Goal: Navigation & Orientation: Find specific page/section

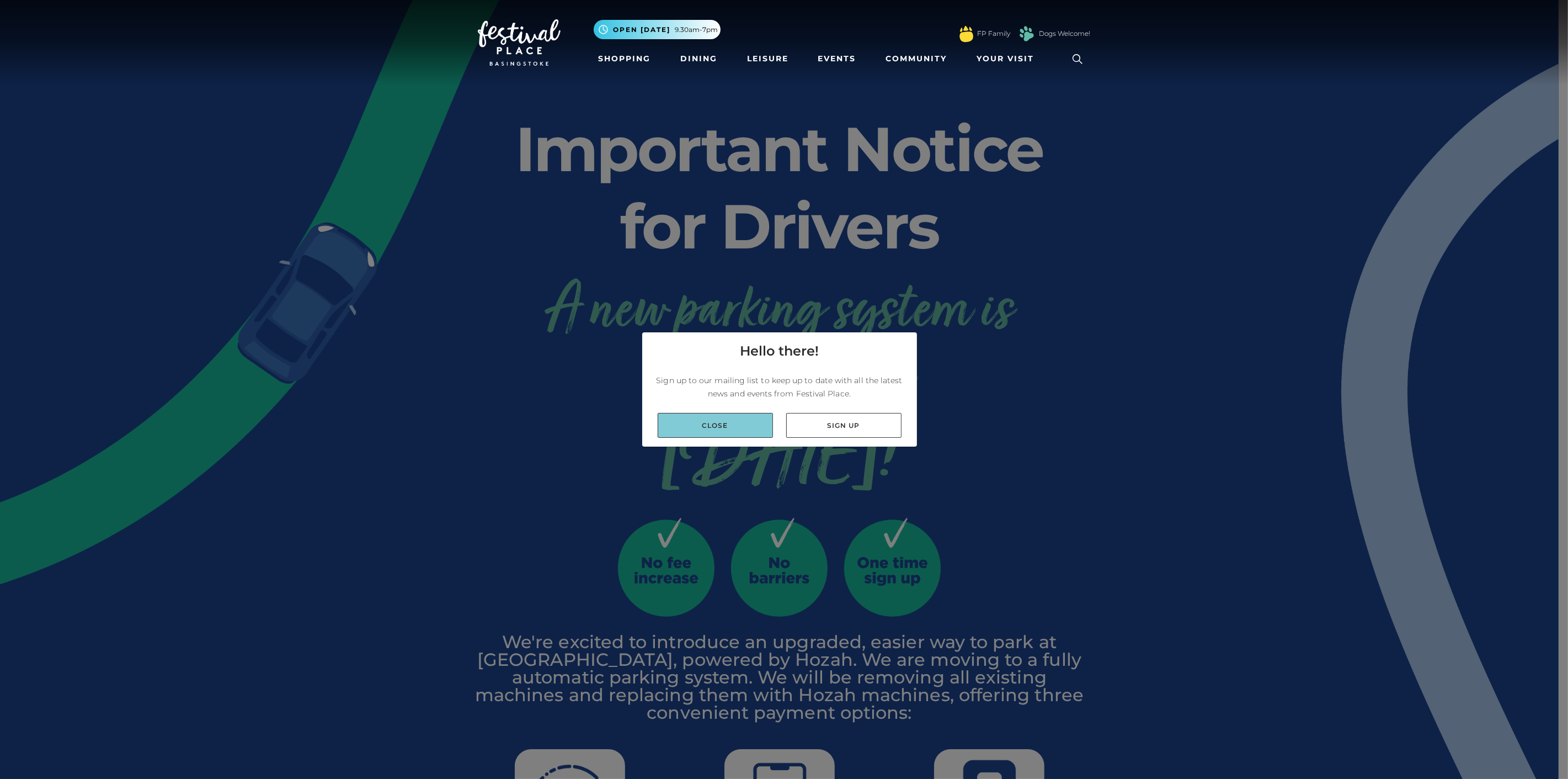
click at [749, 426] on link "Close" at bounding box center [715, 425] width 116 height 25
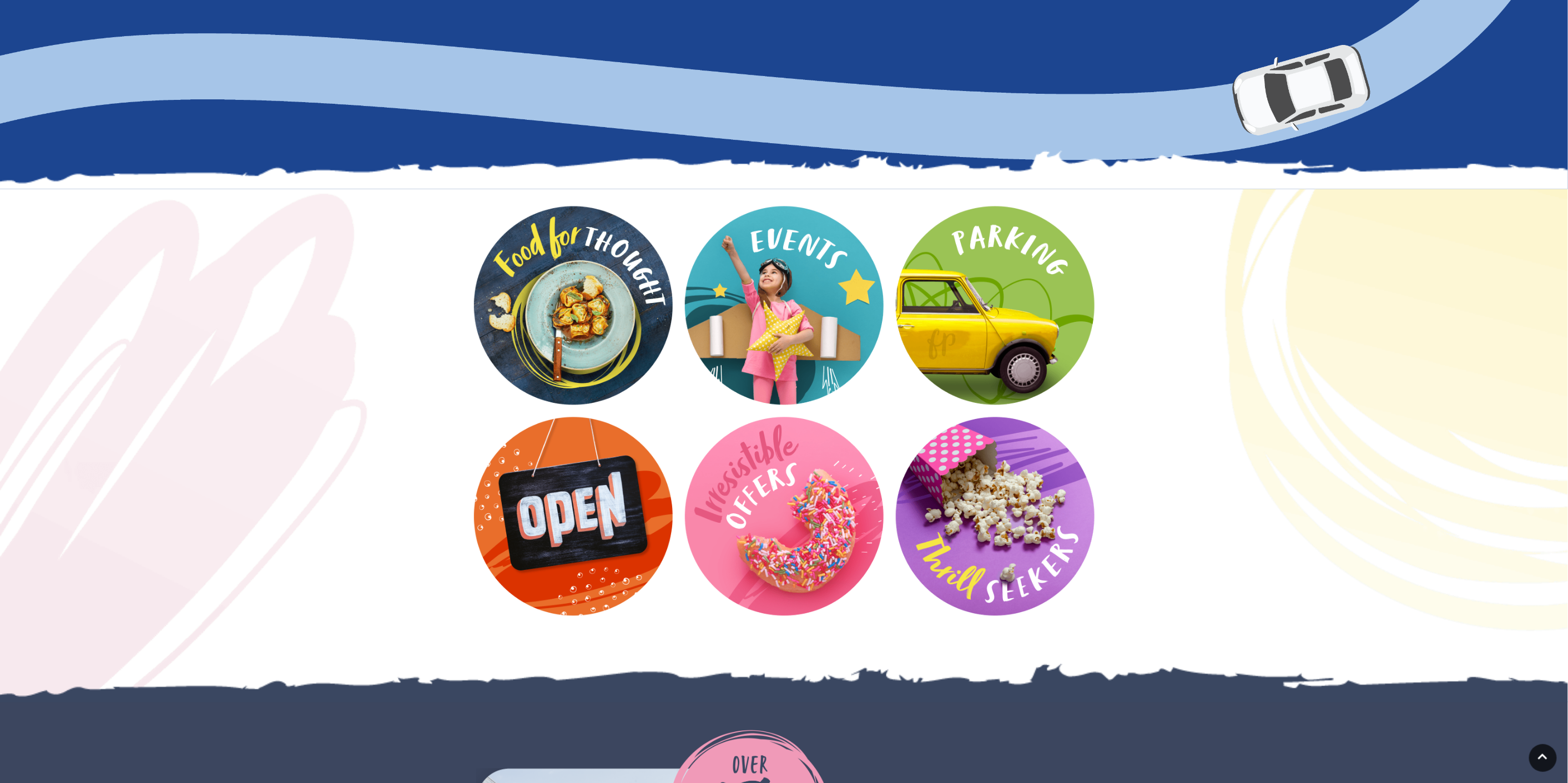
scroll to position [1232, 0]
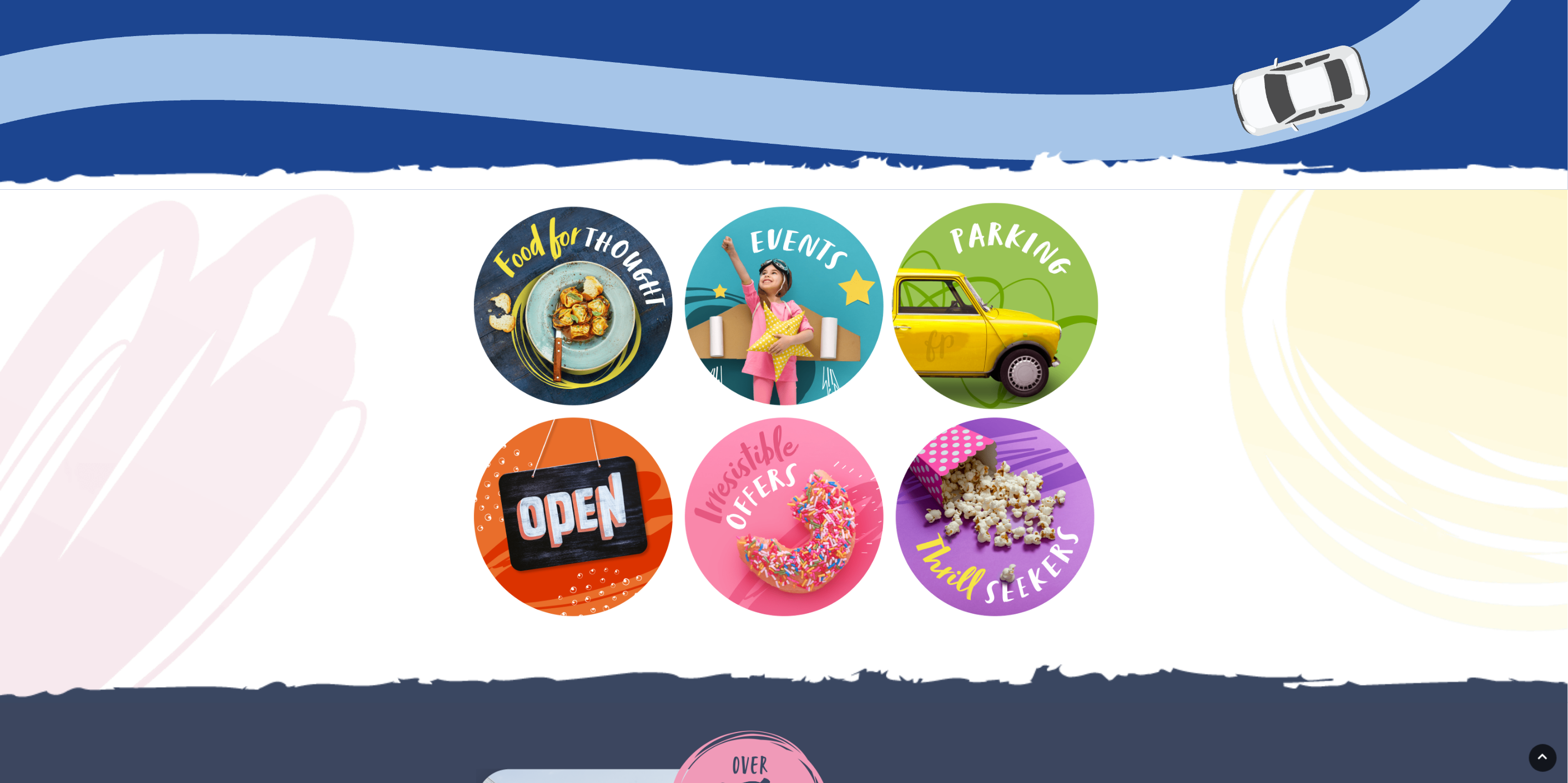
click at [976, 294] on video at bounding box center [995, 306] width 207 height 207
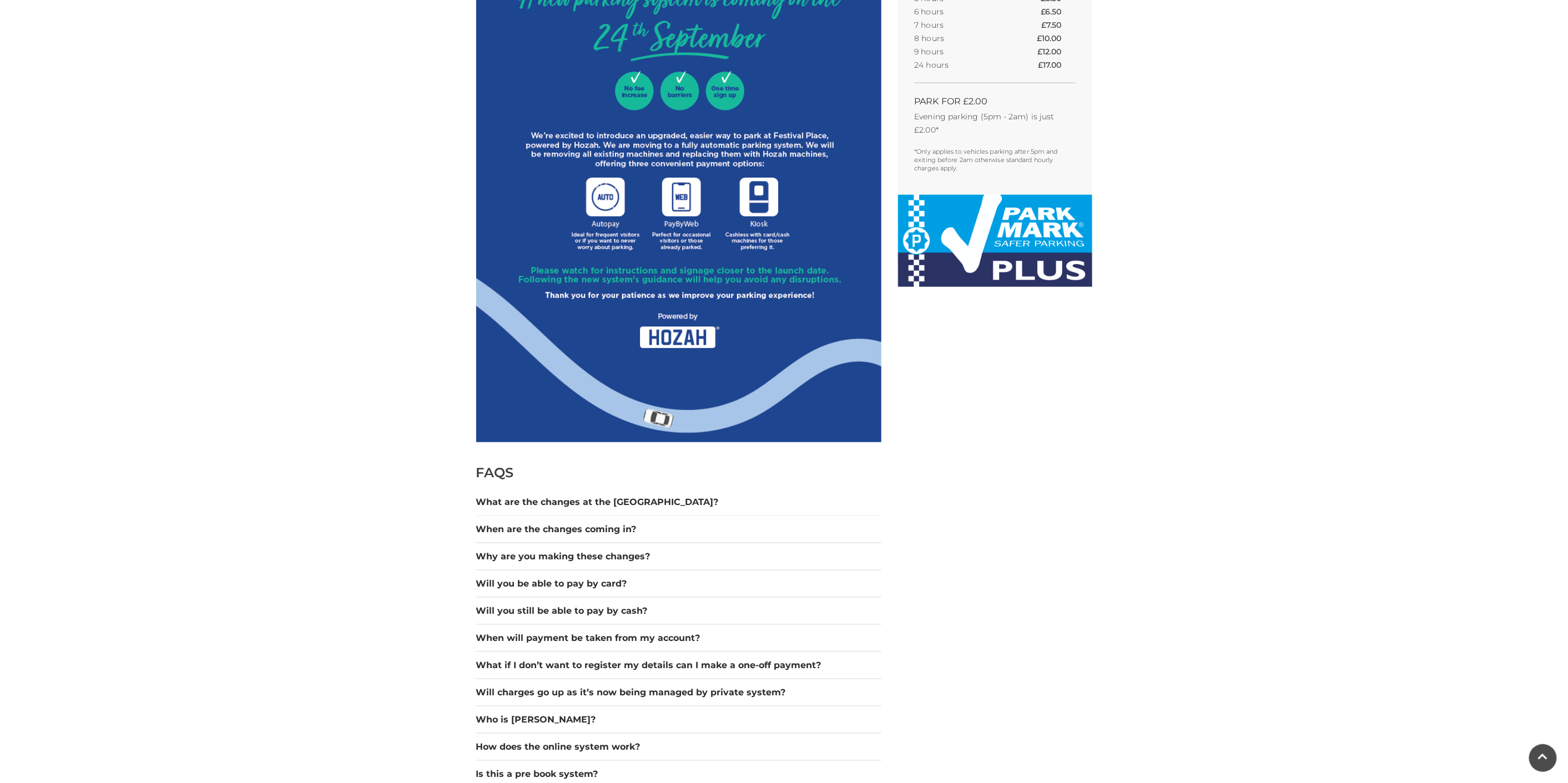
scroll to position [739, 0]
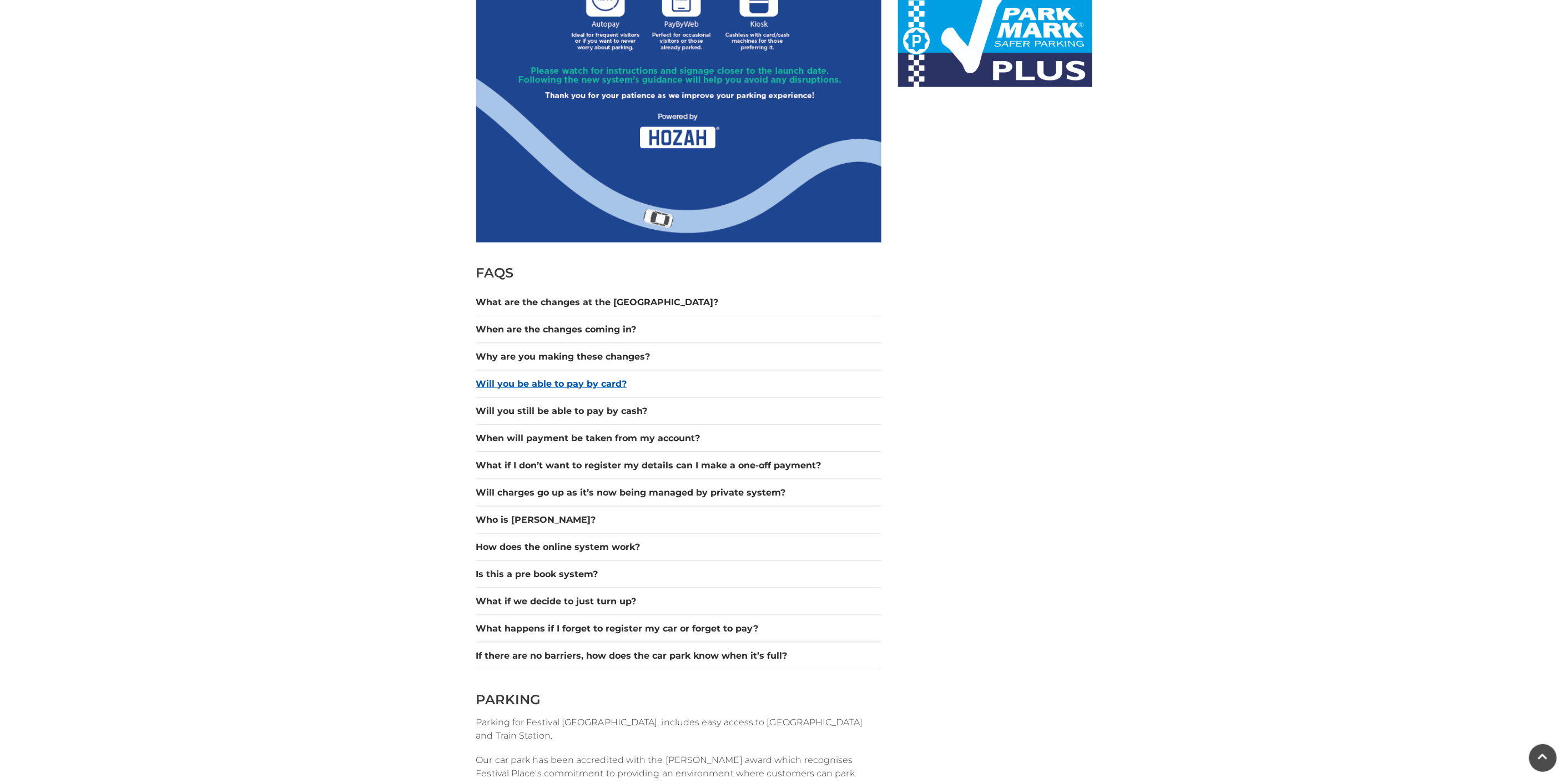
click at [645, 389] on button "Will you be able to pay by card?" at bounding box center [678, 384] width 405 height 14
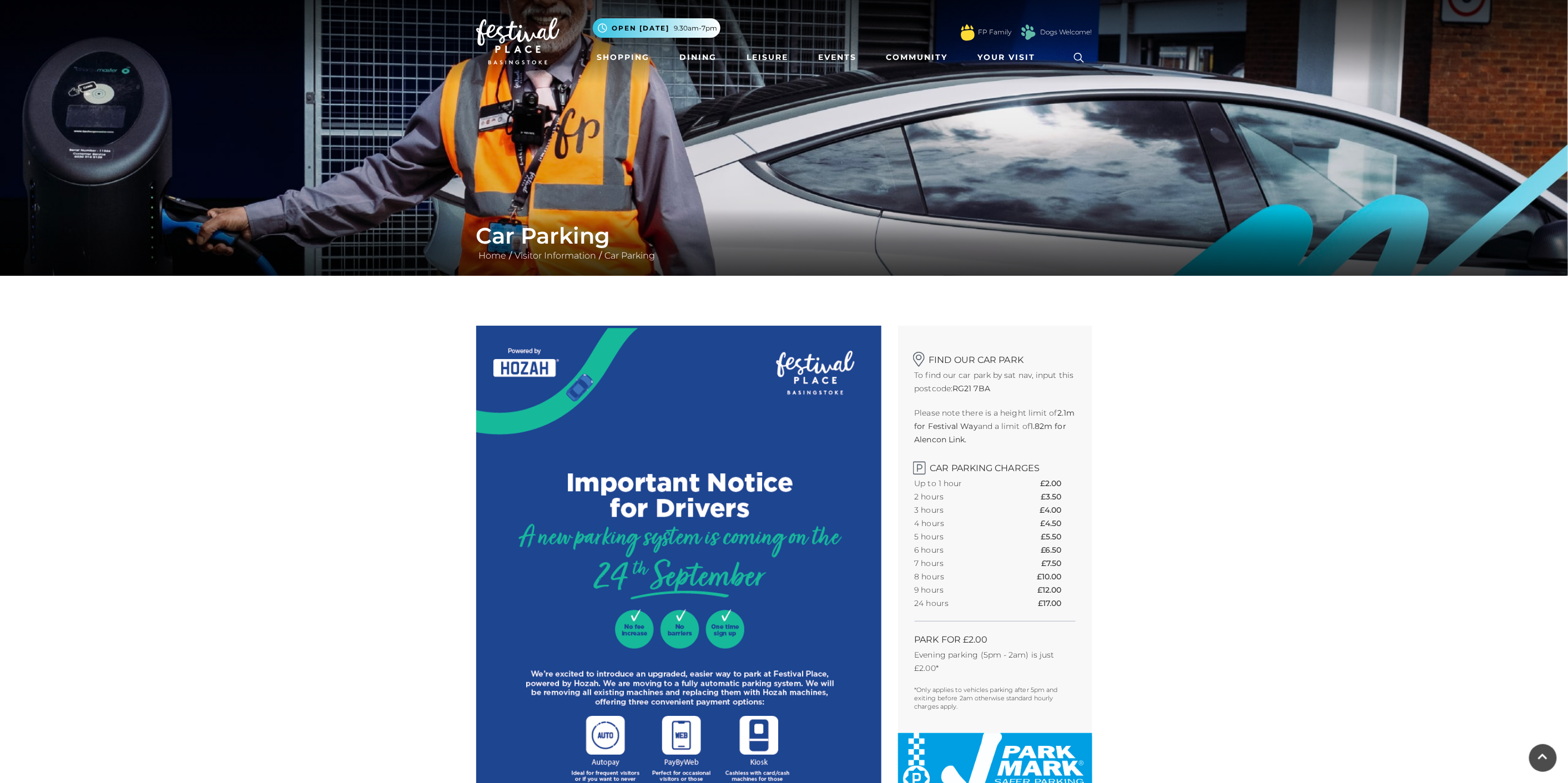
scroll to position [0, 0]
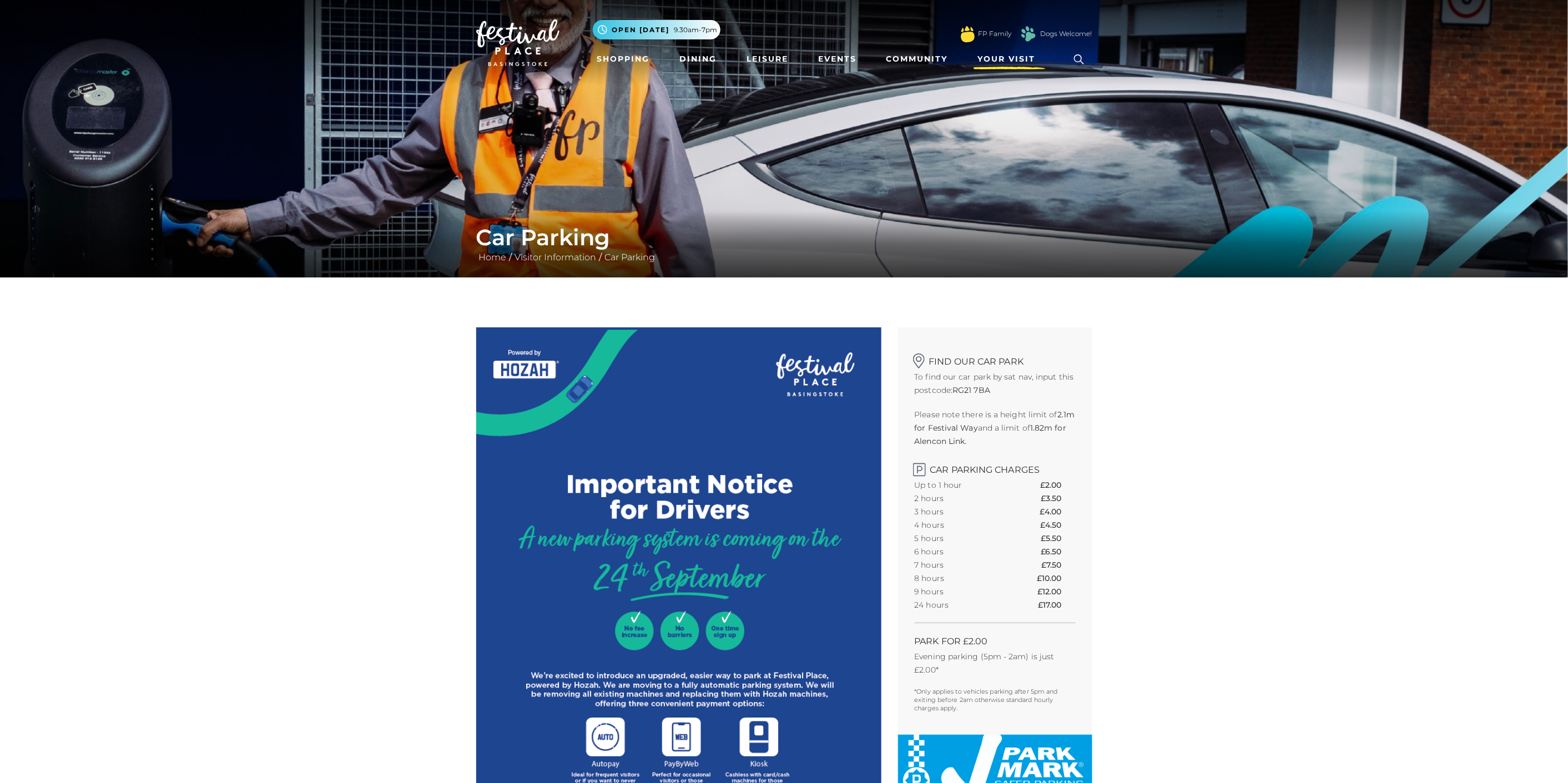
click at [1004, 54] on span "Your Visit" at bounding box center [1007, 59] width 57 height 11
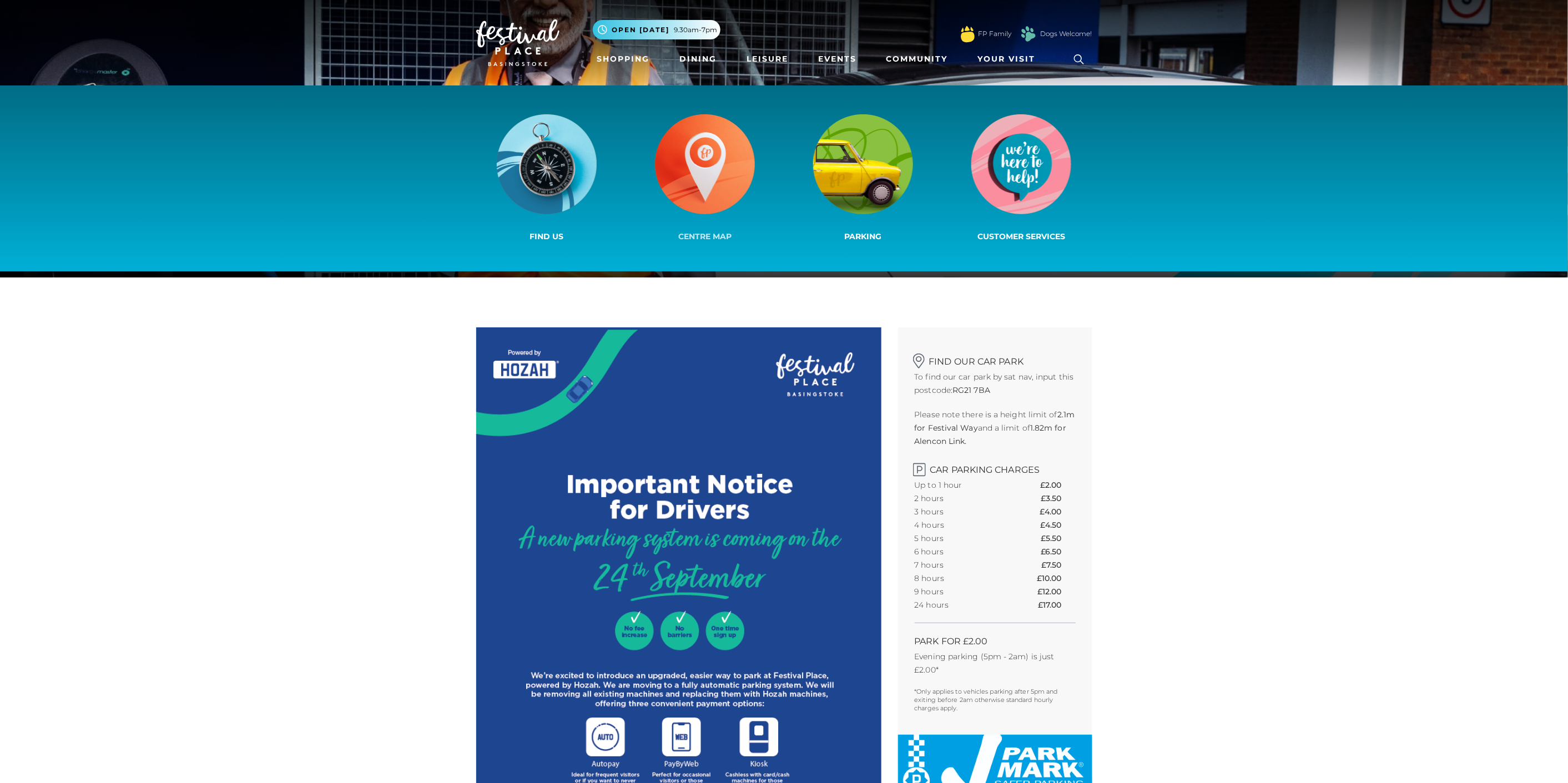
click at [678, 158] on img at bounding box center [704, 164] width 100 height 100
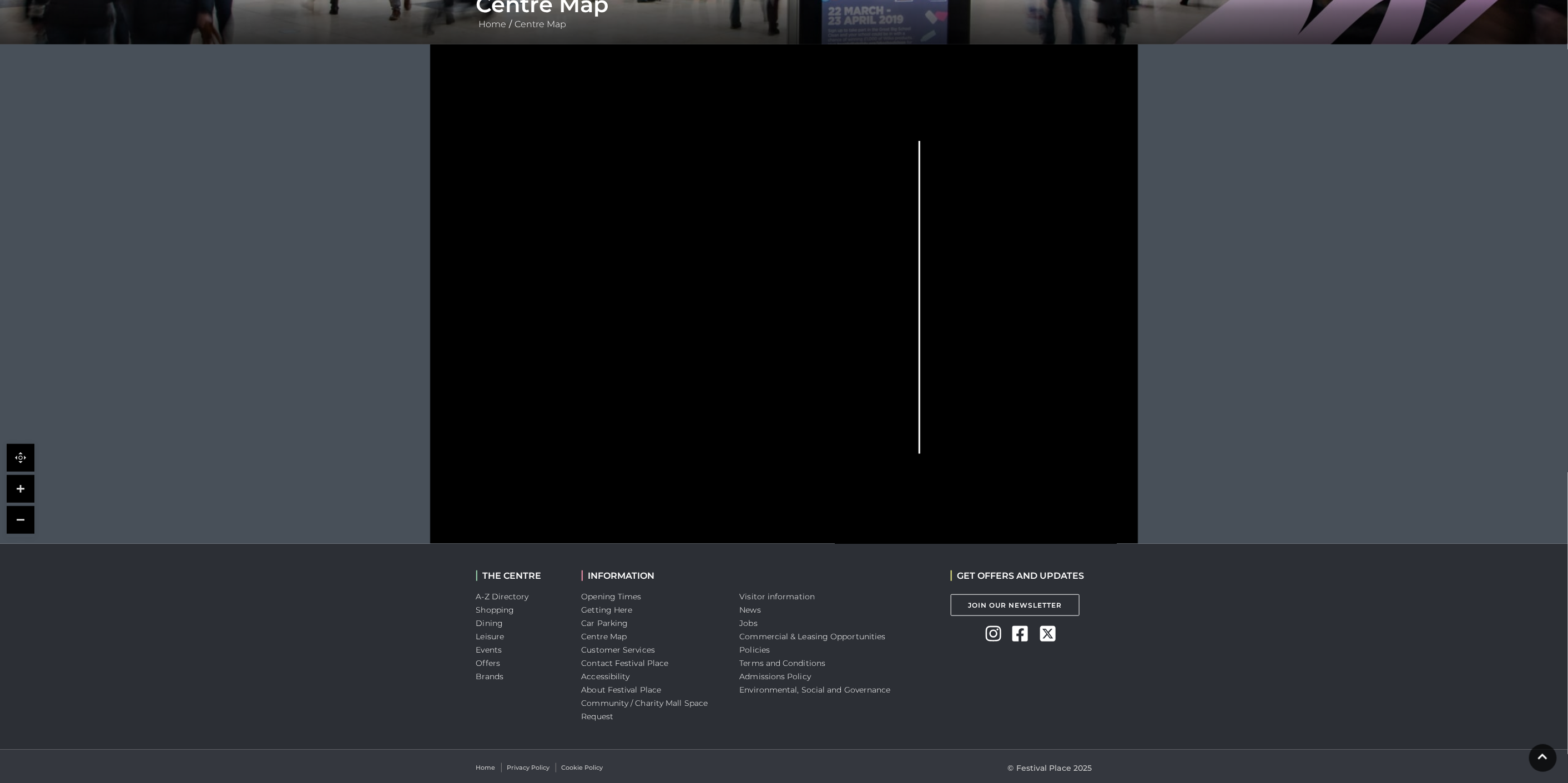
scroll to position [235, 0]
click at [21, 488] on link at bounding box center [20, 487] width 28 height 28
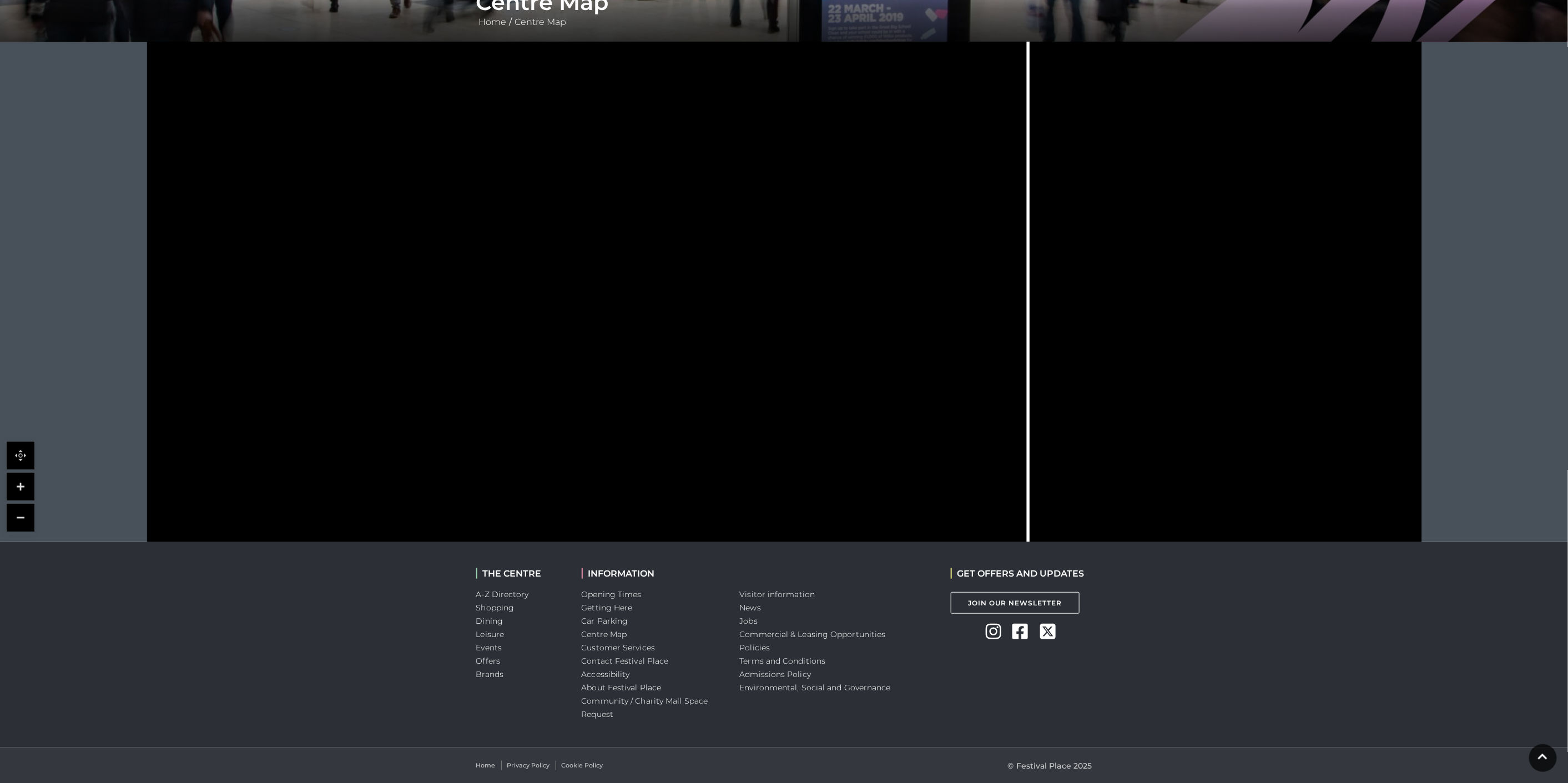
click at [21, 488] on link at bounding box center [20, 487] width 28 height 28
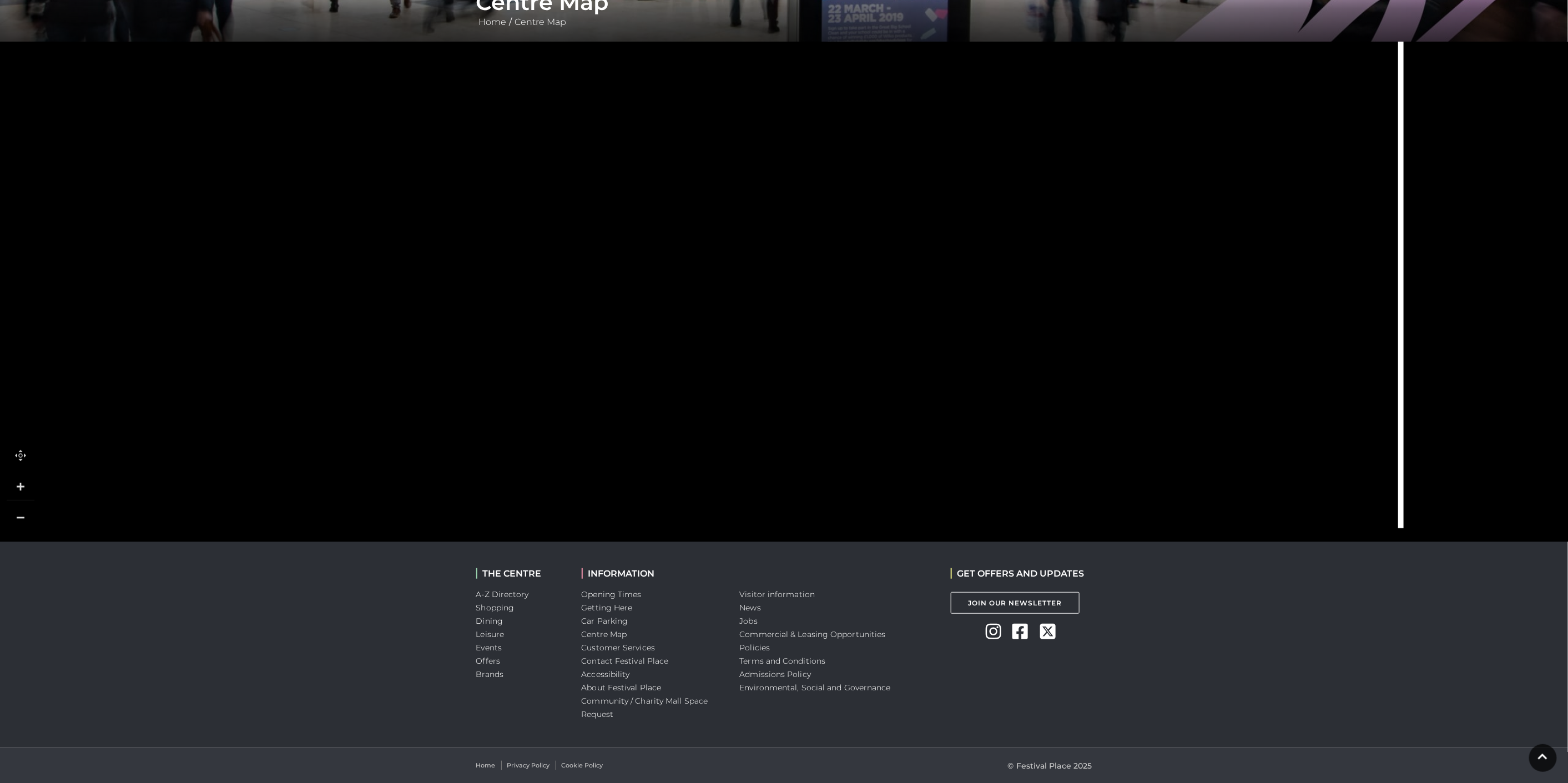
drag, startPoint x: 566, startPoint y: 378, endPoint x: 606, endPoint y: 178, distance: 204.0
click at [606, 178] on icon at bounding box center [961, 11] width 2877 height 1618
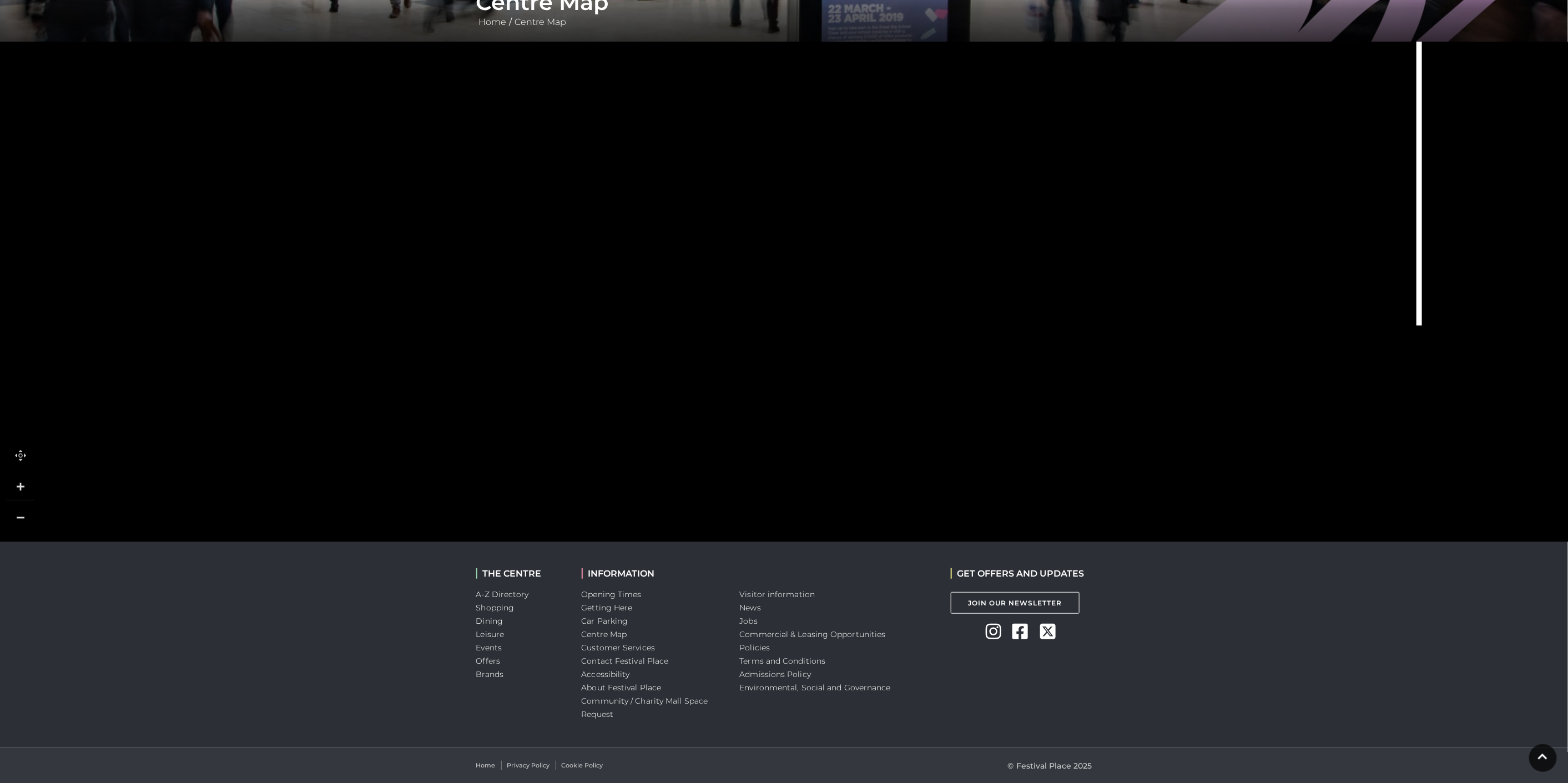
drag, startPoint x: 615, startPoint y: 433, endPoint x: 633, endPoint y: 223, distance: 210.8
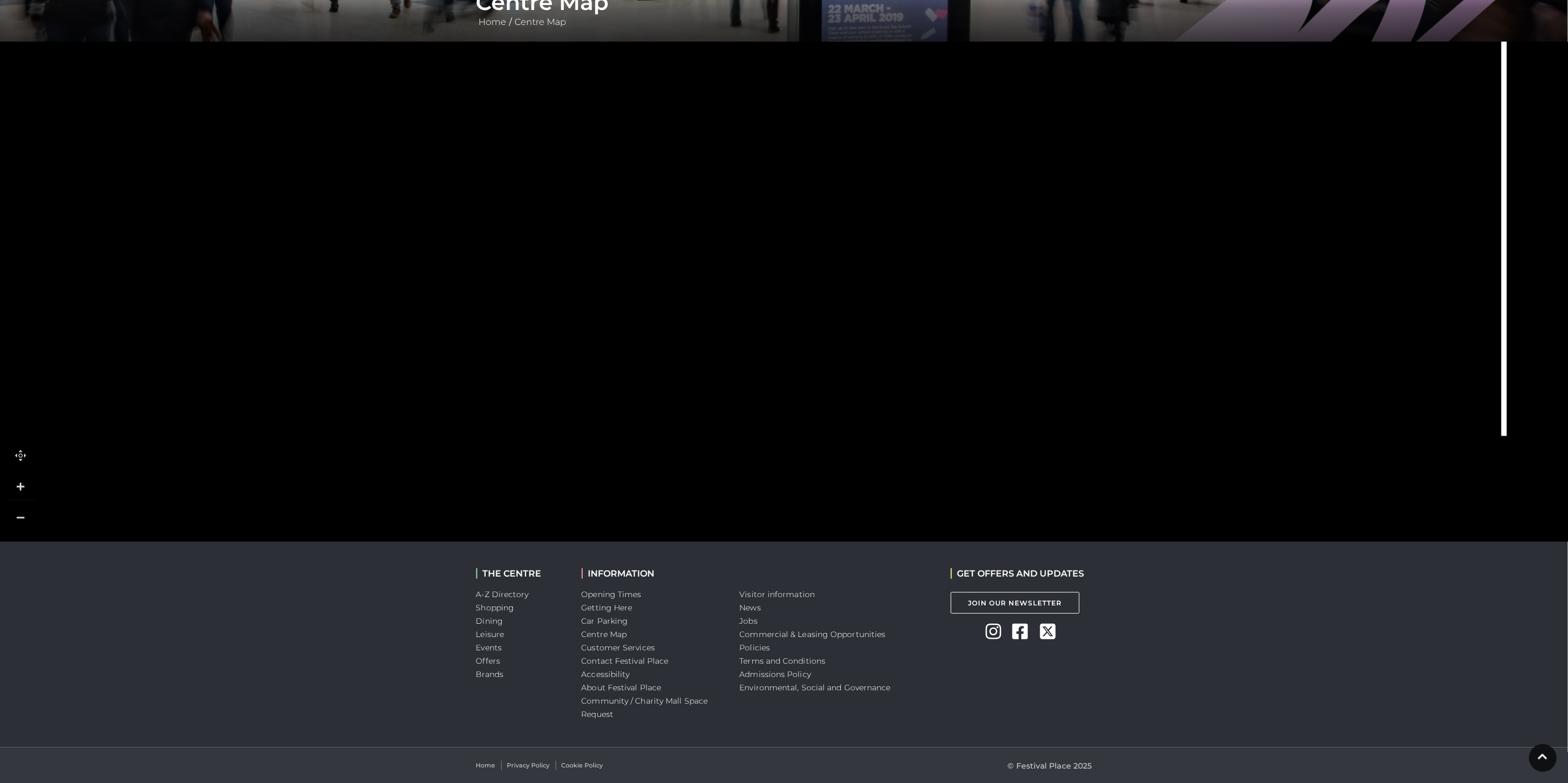
drag, startPoint x: 624, startPoint y: 376, endPoint x: 709, endPoint y: 495, distance: 146.2
drag, startPoint x: 751, startPoint y: 263, endPoint x: 752, endPoint y: 475, distance: 212.0
click at [752, 475] on icon at bounding box center [1066, 131] width 2877 height 1618
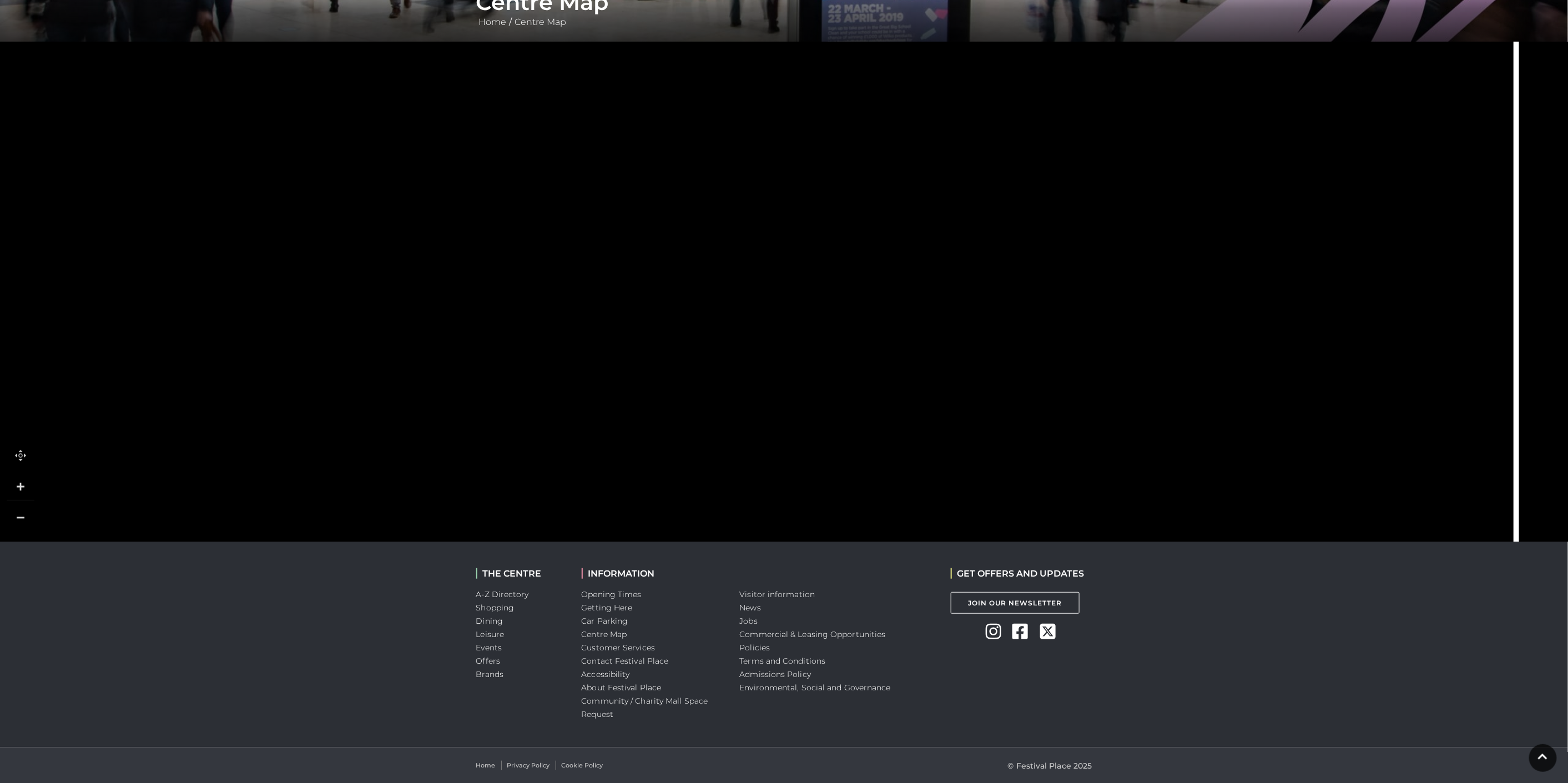
drag, startPoint x: 737, startPoint y: 254, endPoint x: 749, endPoint y: 445, distance: 191.4
click at [750, 449] on icon at bounding box center [1077, 326] width 2877 height 1618
drag, startPoint x: 757, startPoint y: 280, endPoint x: 755, endPoint y: 361, distance: 81.0
click at [755, 361] on icon at bounding box center [1075, 456] width 2877 height 1618
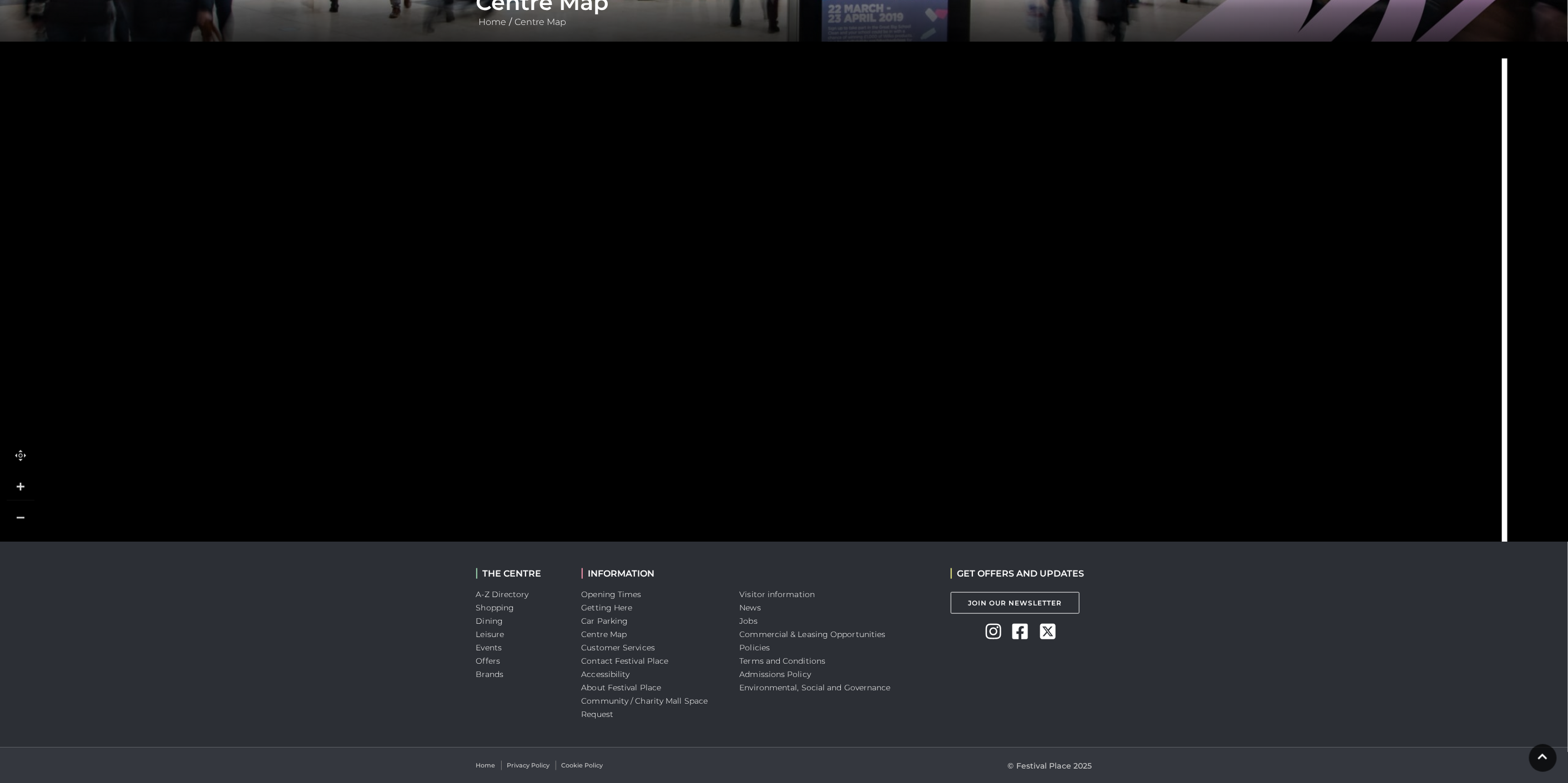
drag, startPoint x: 754, startPoint y: 355, endPoint x: 745, endPoint y: 456, distance: 101.4
click at [745, 456] on icon at bounding box center [1065, 554] width 2877 height 1618
drag, startPoint x: 728, startPoint y: 324, endPoint x: 726, endPoint y: 400, distance: 76.0
click at [726, 400] on polygon at bounding box center [598, 769] width 979 height 1134
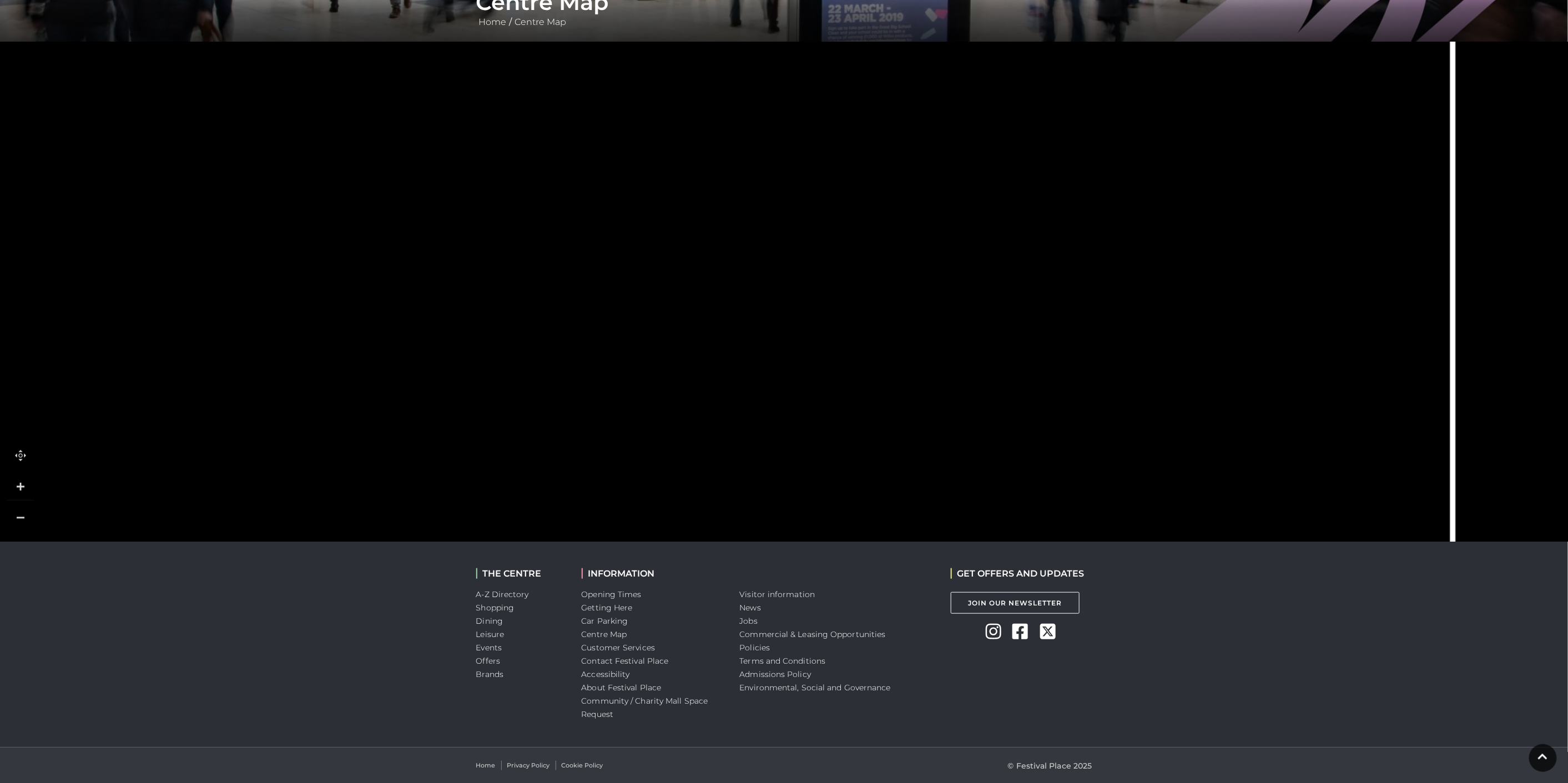
drag, startPoint x: 472, startPoint y: 367, endPoint x: 421, endPoint y: 192, distance: 182.3
click at [421, 192] on polygon at bounding box center [553, 594] width 979 height 1134
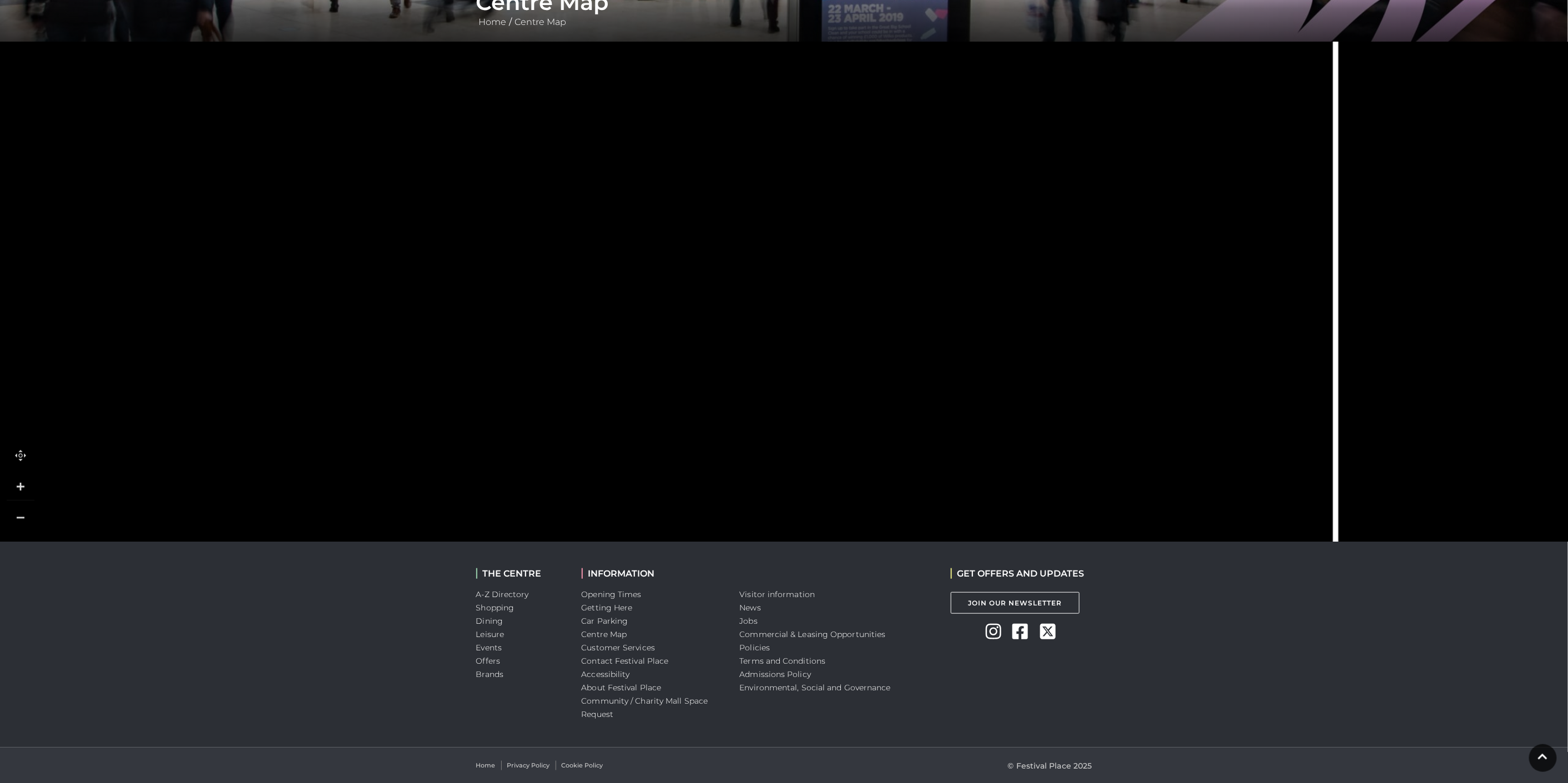
drag, startPoint x: 439, startPoint y: 275, endPoint x: 326, endPoint y: 168, distance: 155.6
click at [326, 168] on polygon at bounding box center [436, 483] width 979 height 1134
drag, startPoint x: 361, startPoint y: 353, endPoint x: 360, endPoint y: 194, distance: 159.0
click at [360, 194] on polygon at bounding box center [438, 300] width 979 height 1134
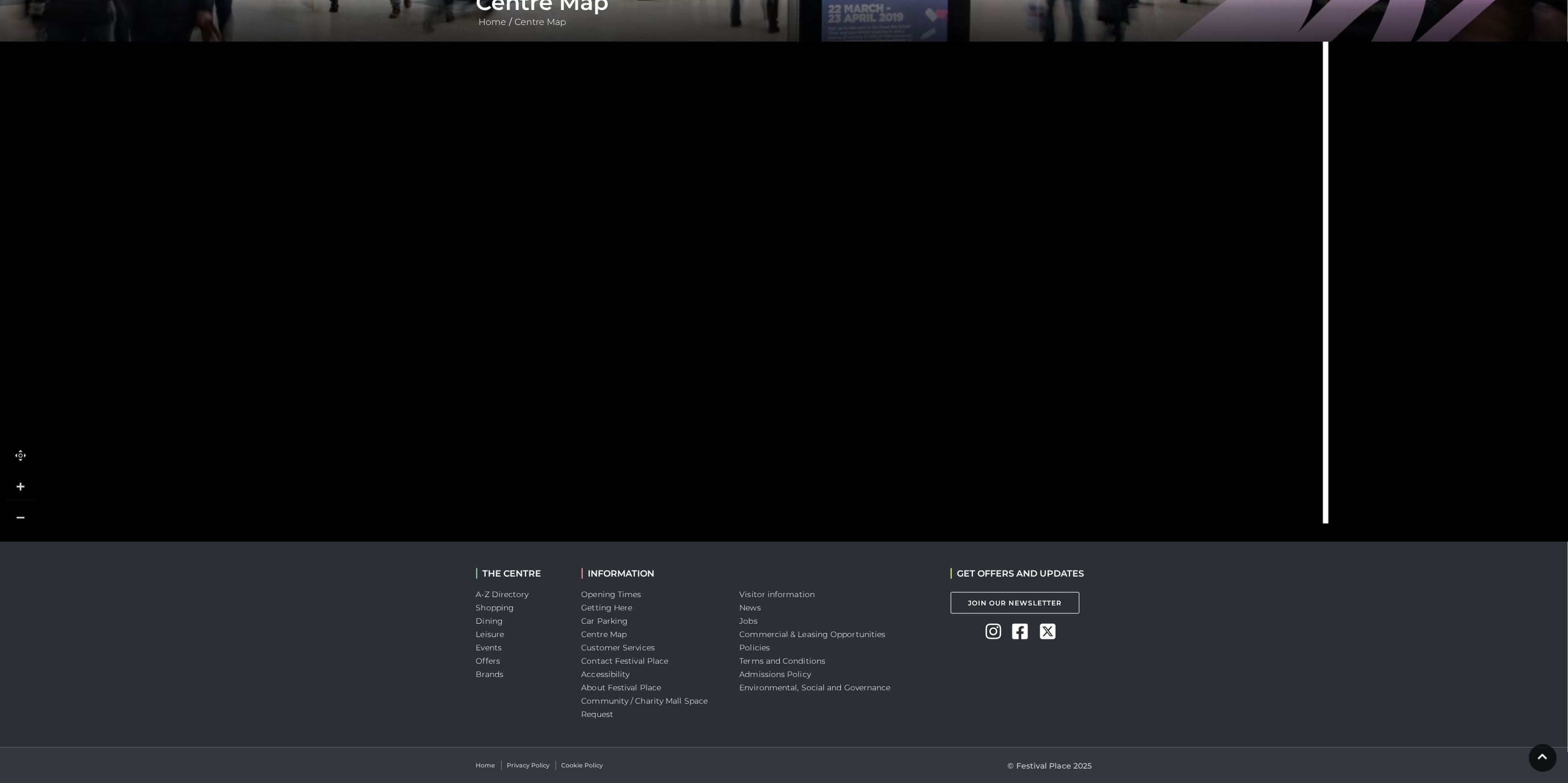
drag, startPoint x: 386, startPoint y: 376, endPoint x: 378, endPoint y: 182, distance: 194.2
click at [373, 182] on polygon at bounding box center [426, 126] width 979 height 1134
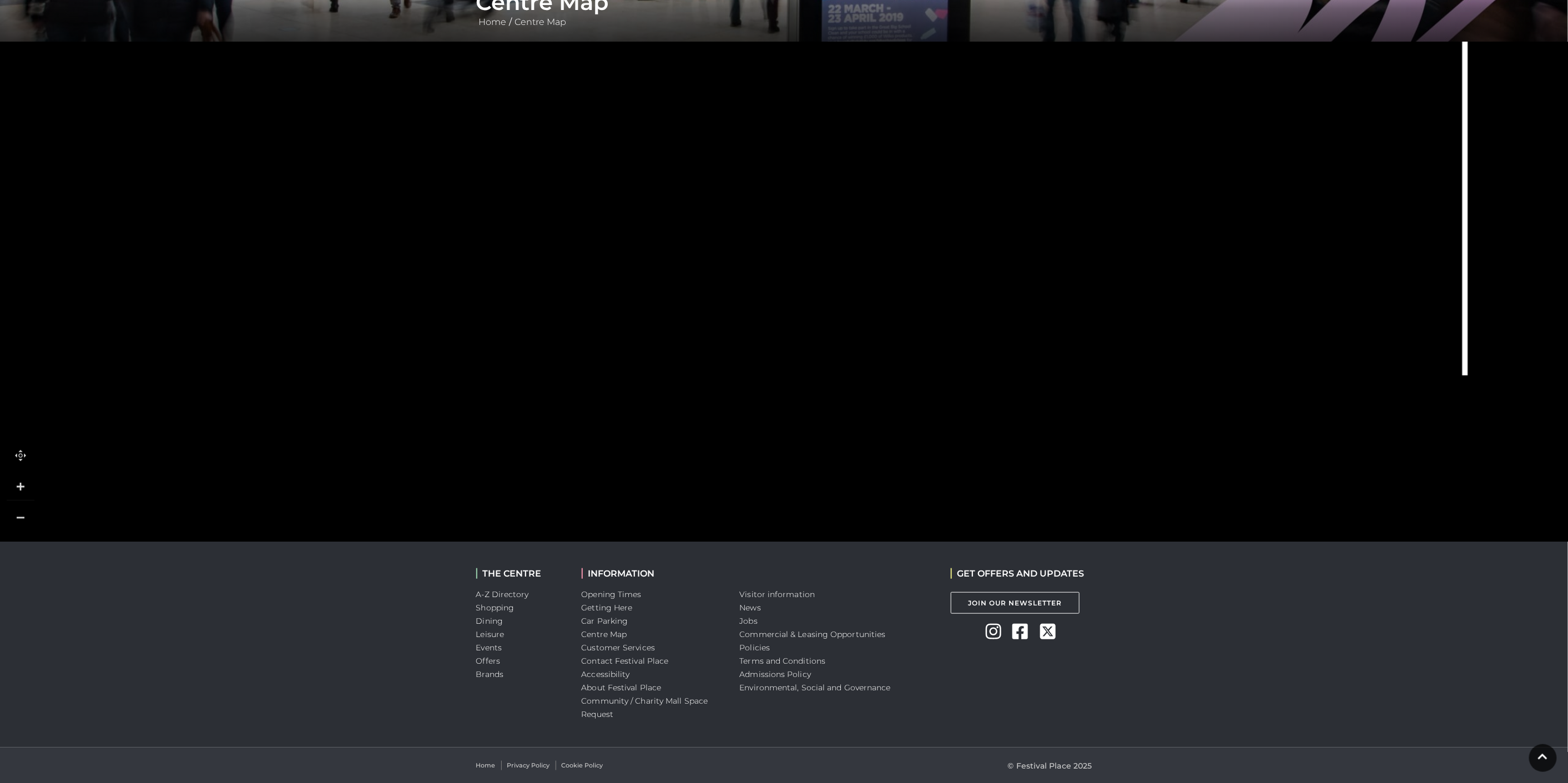
drag, startPoint x: 329, startPoint y: 330, endPoint x: 470, endPoint y: 214, distance: 182.6
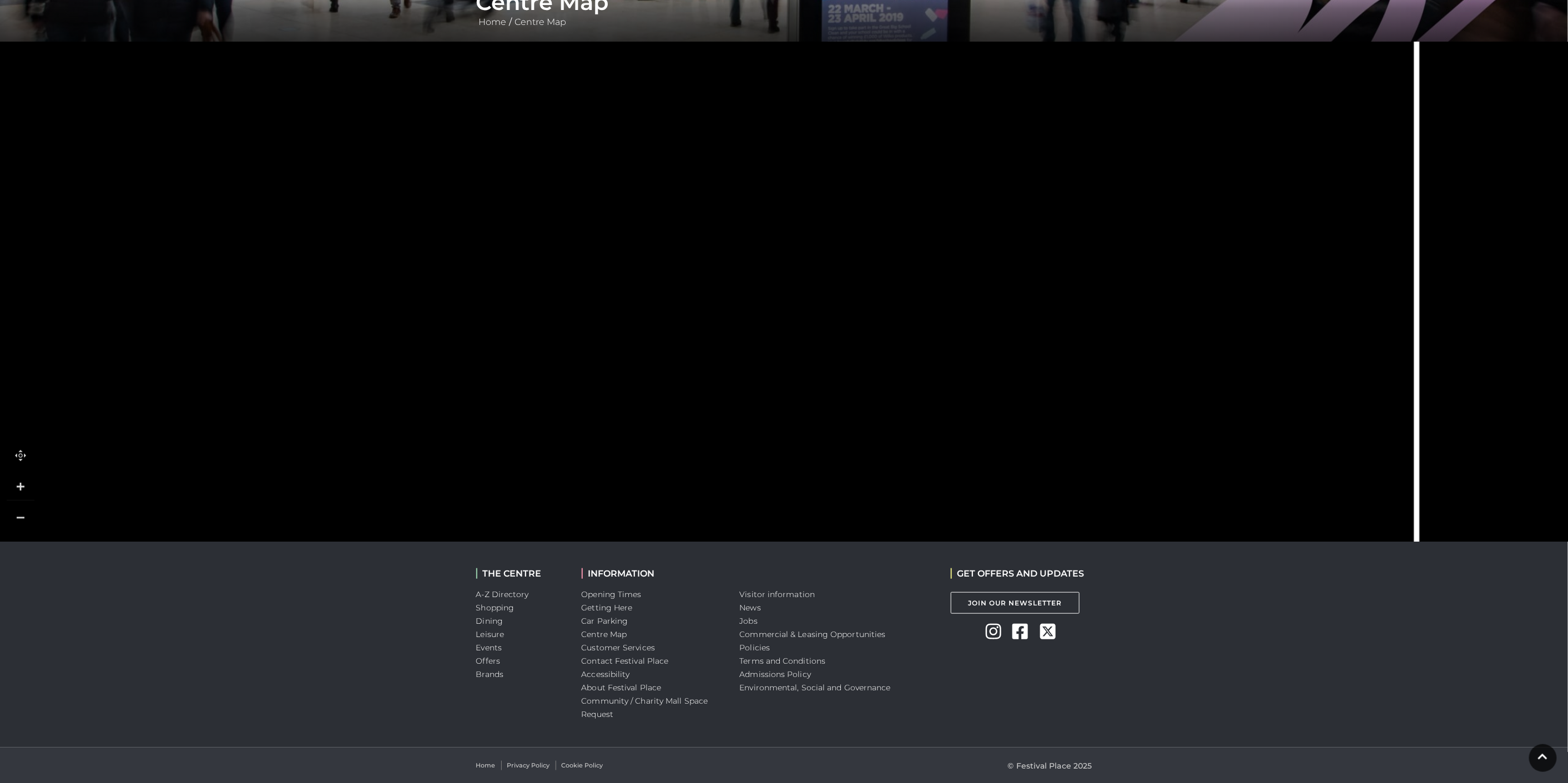
drag, startPoint x: 331, startPoint y: 200, endPoint x: 262, endPoint y: 535, distance: 342.0
click at [262, 535] on polygon at bounding box center [517, 297] width 979 height 1134
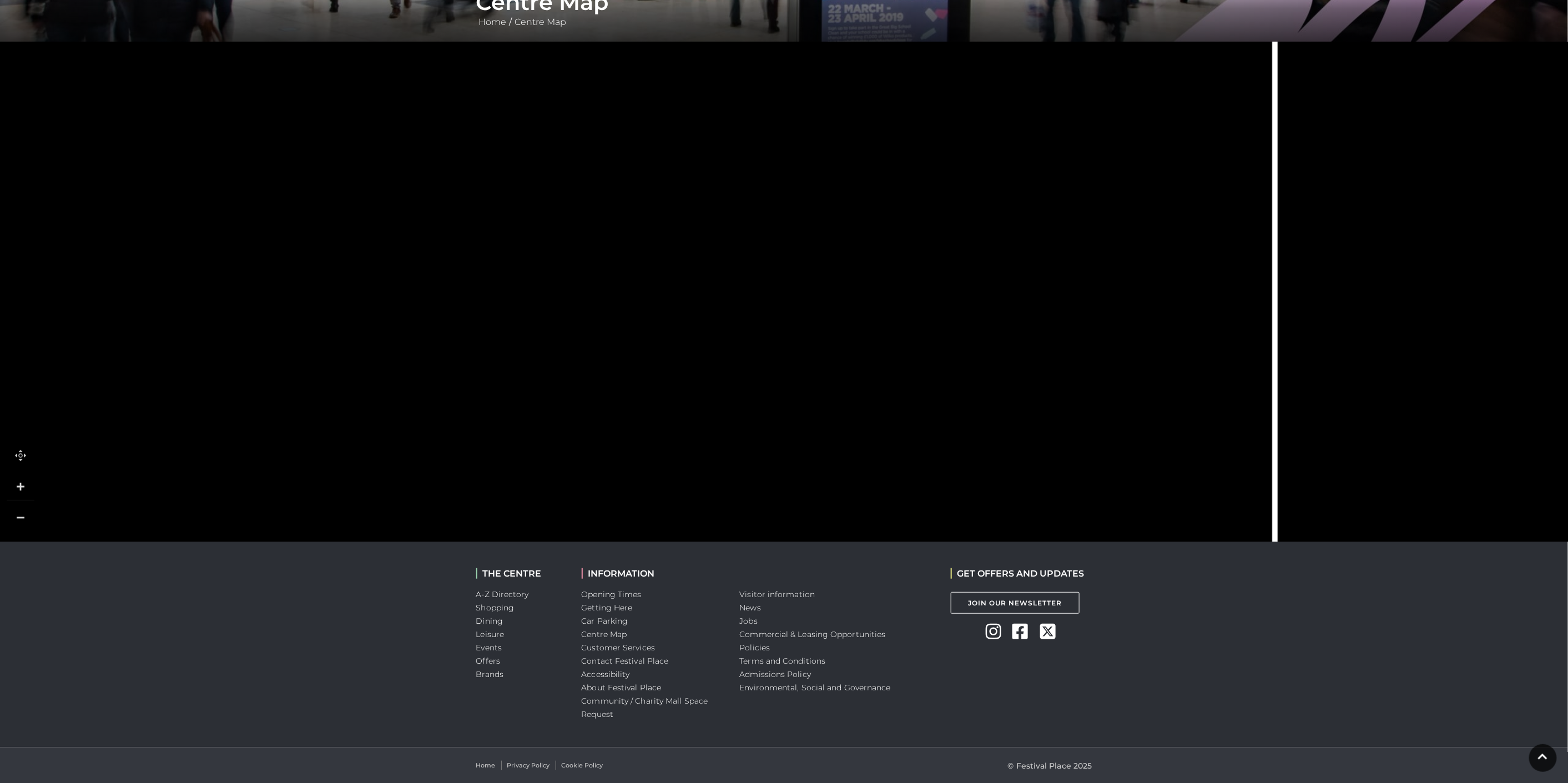
drag, startPoint x: 439, startPoint y: 258, endPoint x: 287, endPoint y: 347, distance: 176.1
click at [287, 347] on polygon at bounding box center [375, 406] width 979 height 1134
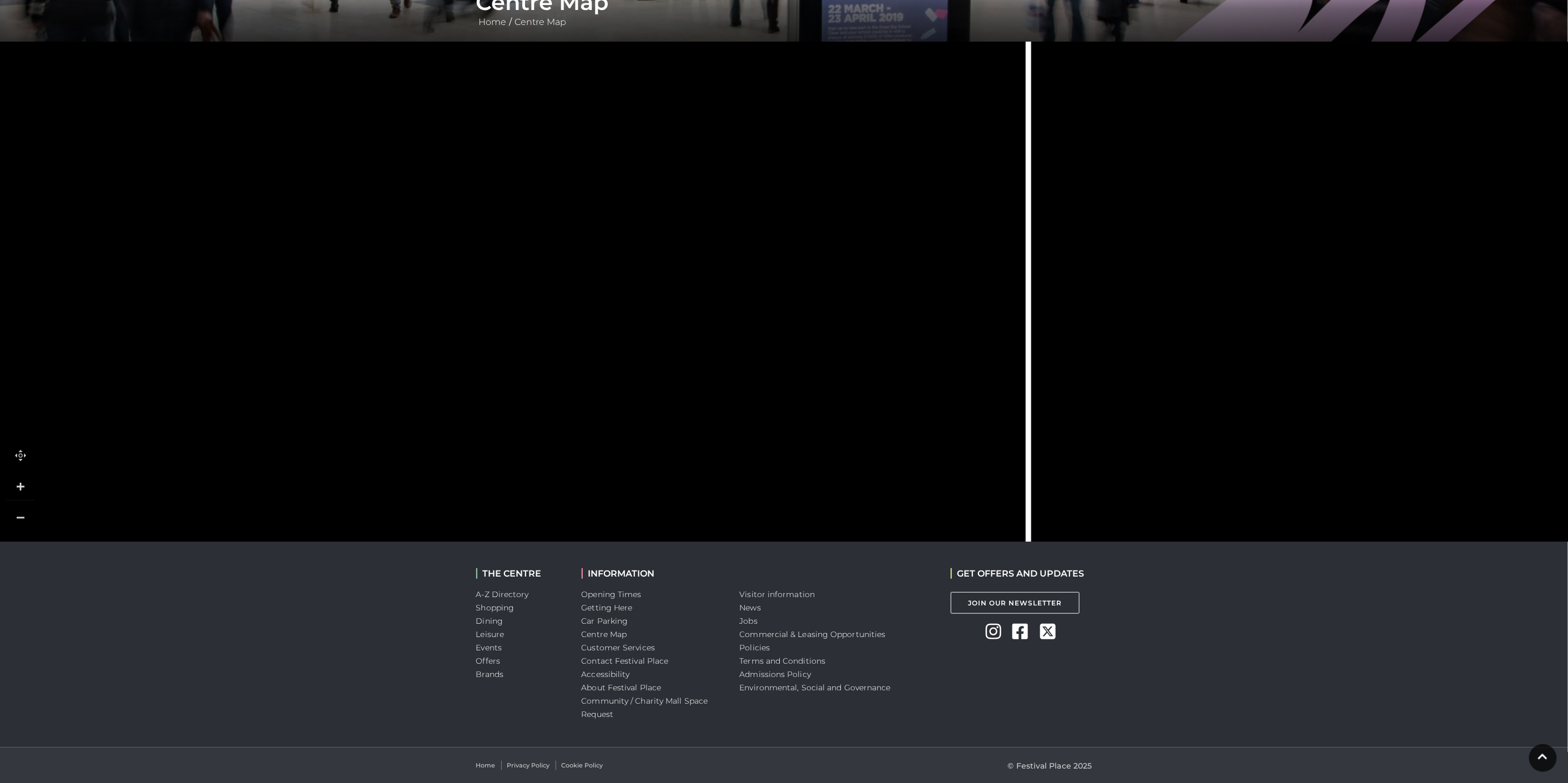
drag, startPoint x: 500, startPoint y: 266, endPoint x: 315, endPoint y: 233, distance: 187.9
click at [315, 233] on icon at bounding box center [589, 273] width 2877 height 1618
drag, startPoint x: 330, startPoint y: 337, endPoint x: 326, endPoint y: 218, distance: 119.1
click at [326, 218] on icon at bounding box center [586, 170] width 2877 height 1618
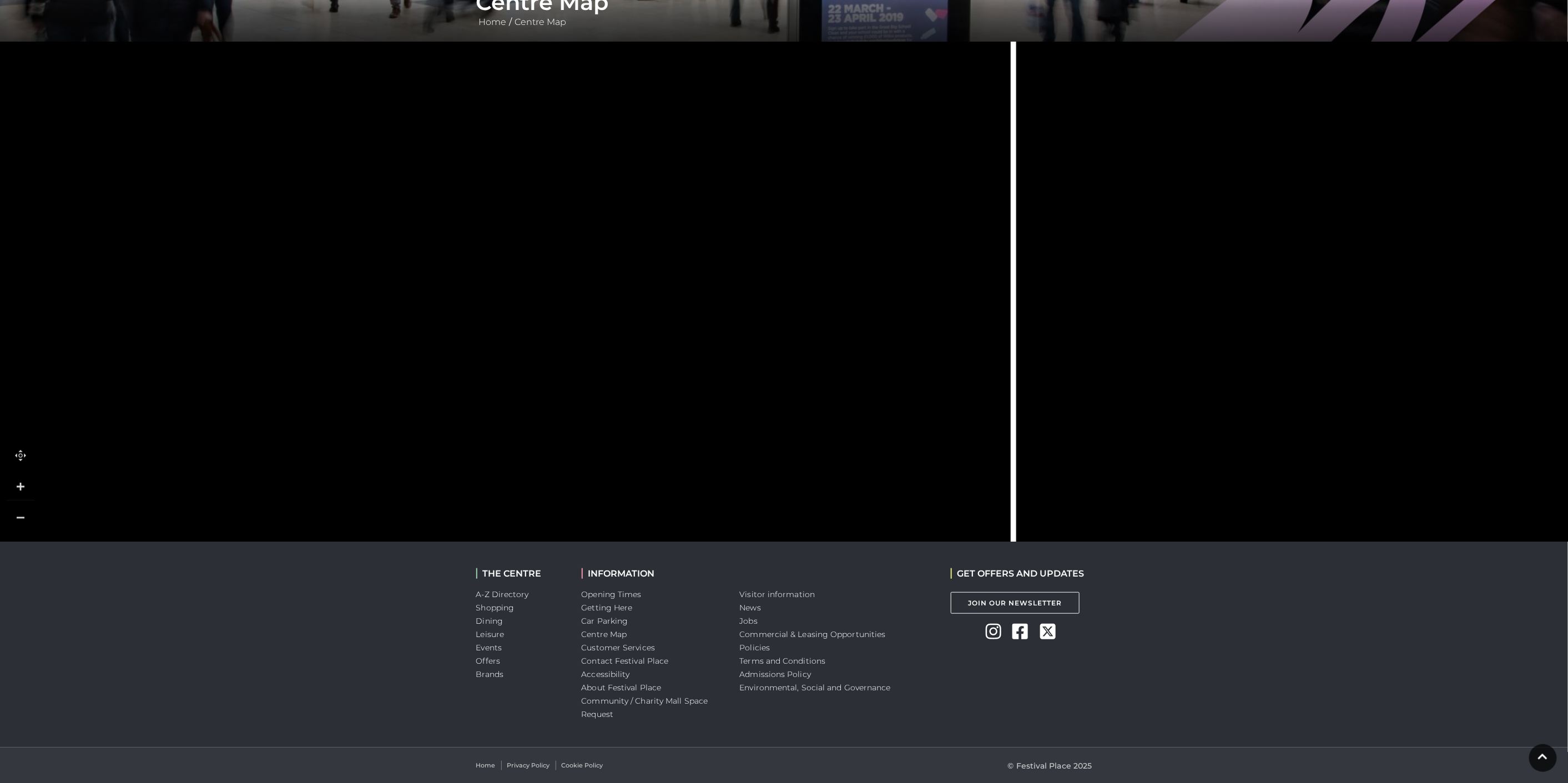
drag, startPoint x: 342, startPoint y: 383, endPoint x: 332, endPoint y: 270, distance: 113.4
click at [332, 270] on rect at bounding box center [362, 263] width 90 height 26
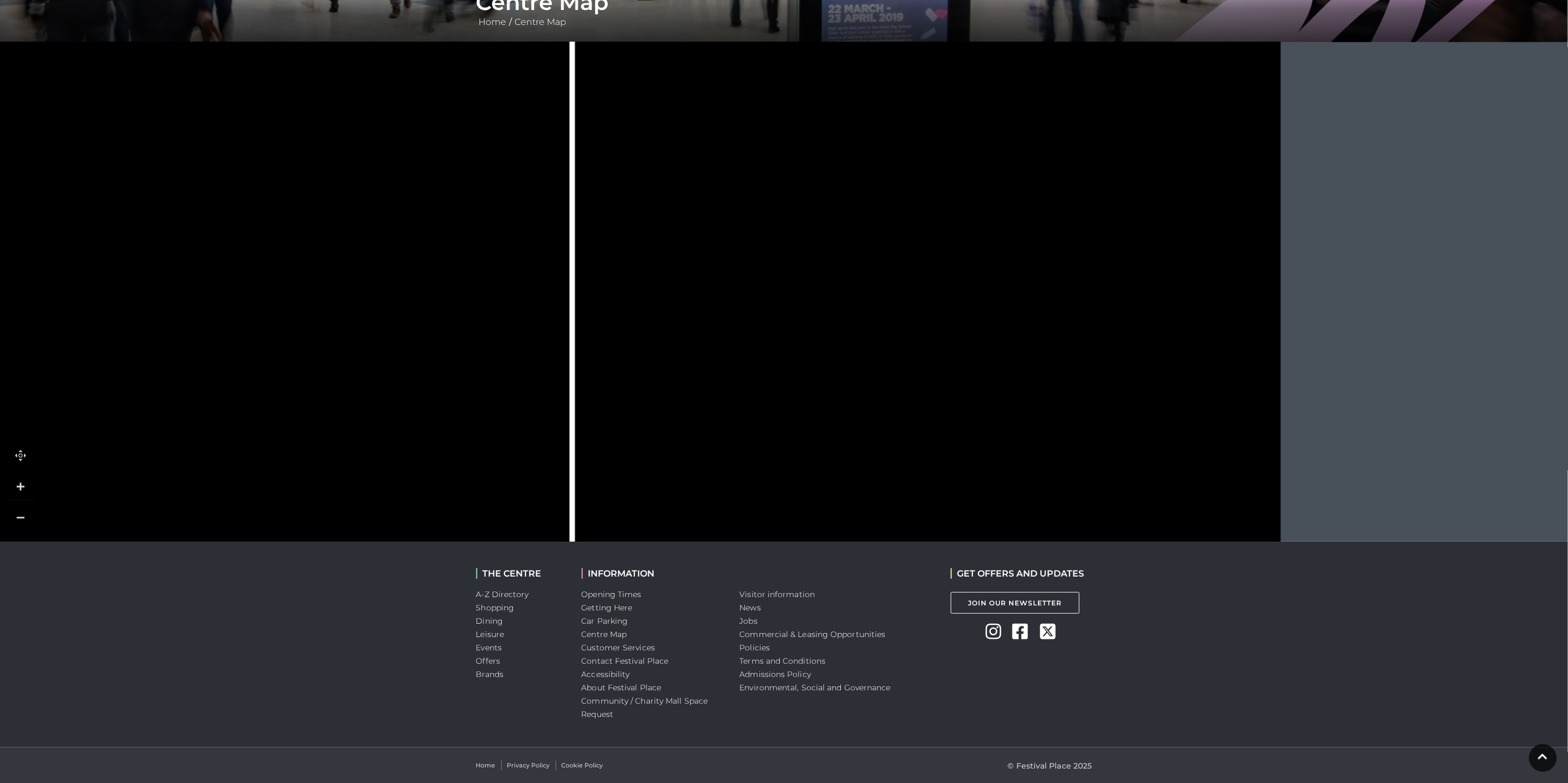
drag, startPoint x: 915, startPoint y: 323, endPoint x: 286, endPoint y: 398, distance: 633.5
click at [289, 398] on icon at bounding box center [133, 108] width 2877 height 1618
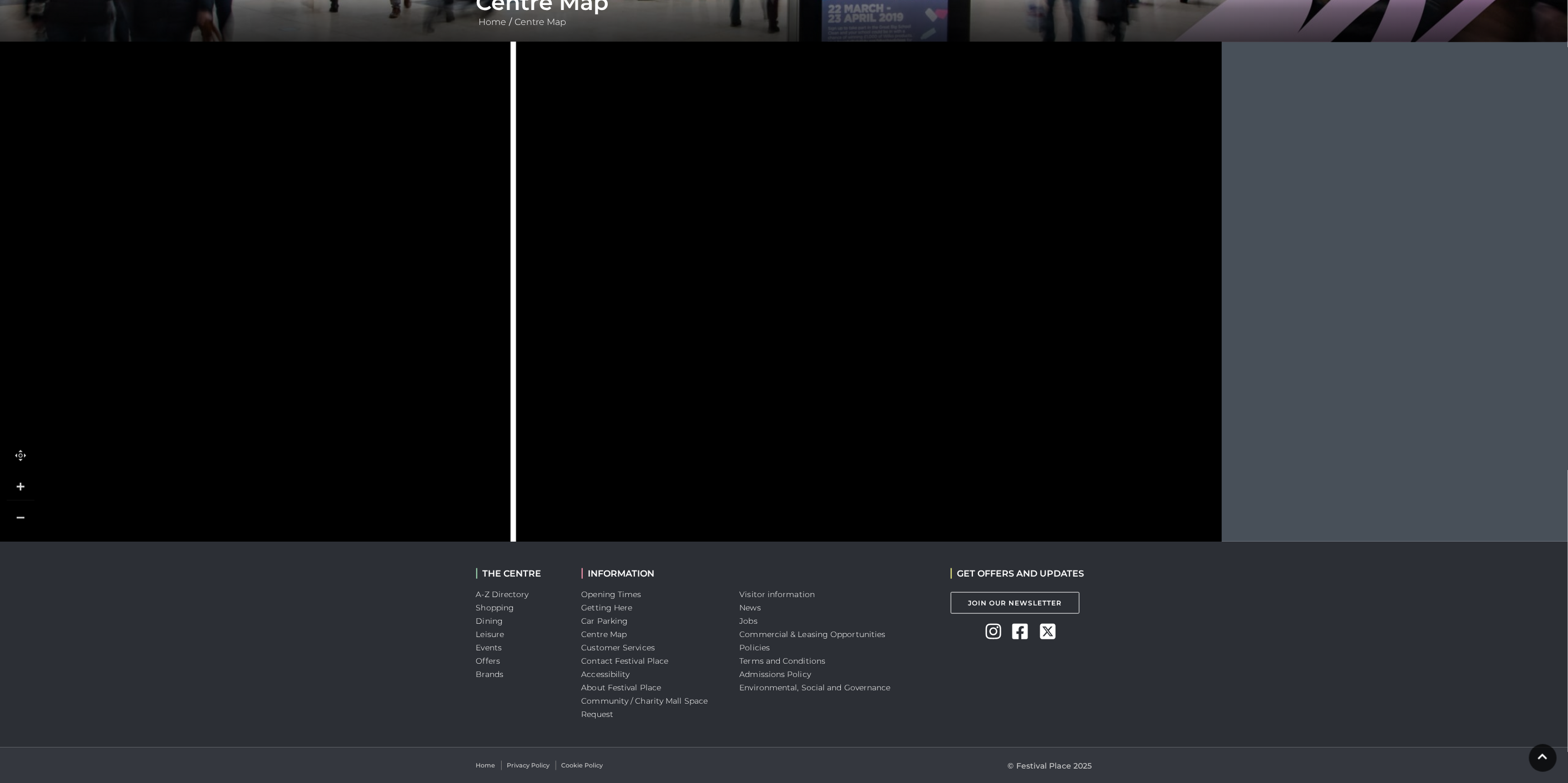
drag, startPoint x: 877, startPoint y: 329, endPoint x: 712, endPoint y: 596, distance: 313.9
click at [712, 596] on body "Skip to Navigation Skip to Content Toggle navigation .st5{fill:none;stroke:#FFF…" at bounding box center [784, 273] width 1568 height 1018
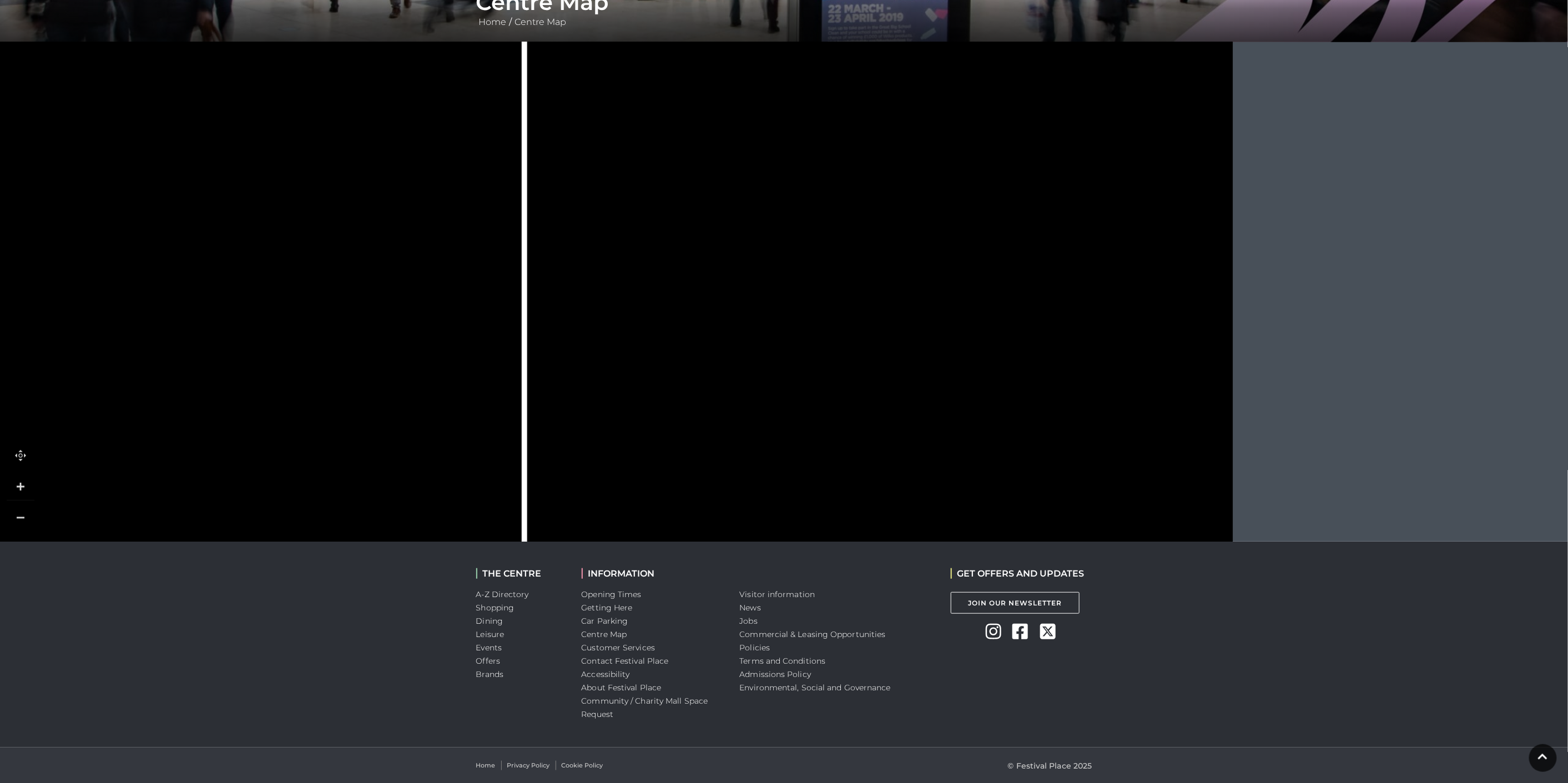
drag, startPoint x: 859, startPoint y: 436, endPoint x: 867, endPoint y: 578, distance: 142.2
click at [867, 578] on body "Skip to Navigation Skip to Content Toggle navigation .st5{fill:none;stroke:#FFF…" at bounding box center [784, 273] width 1568 height 1018
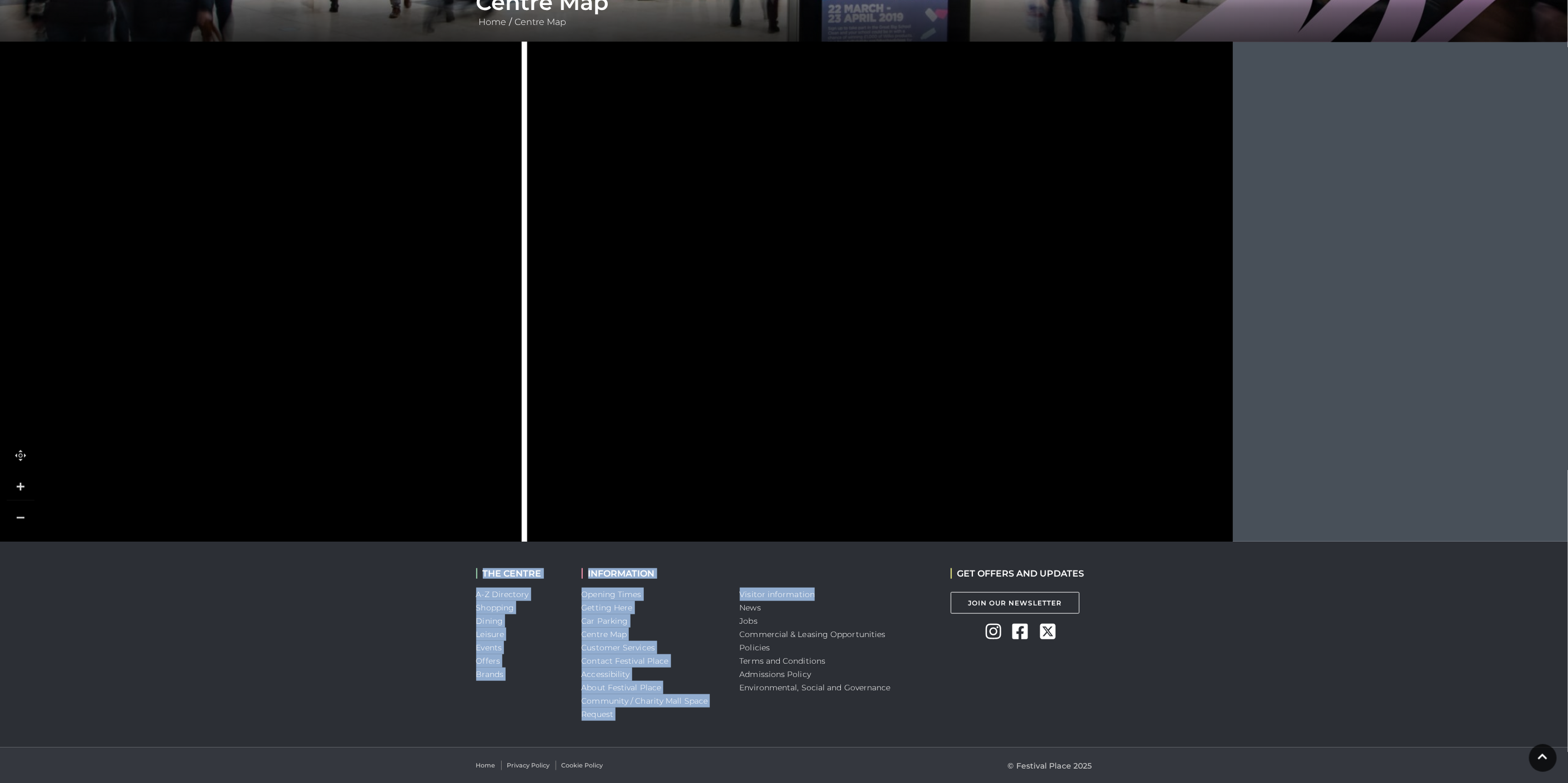
drag, startPoint x: 867, startPoint y: 578, endPoint x: 777, endPoint y: 405, distance: 195.0
click at [762, 360] on body "Skip to Navigation Skip to Content Toggle navigation .st5{fill:none;stroke:#FFF…" at bounding box center [784, 273] width 1568 height 1018
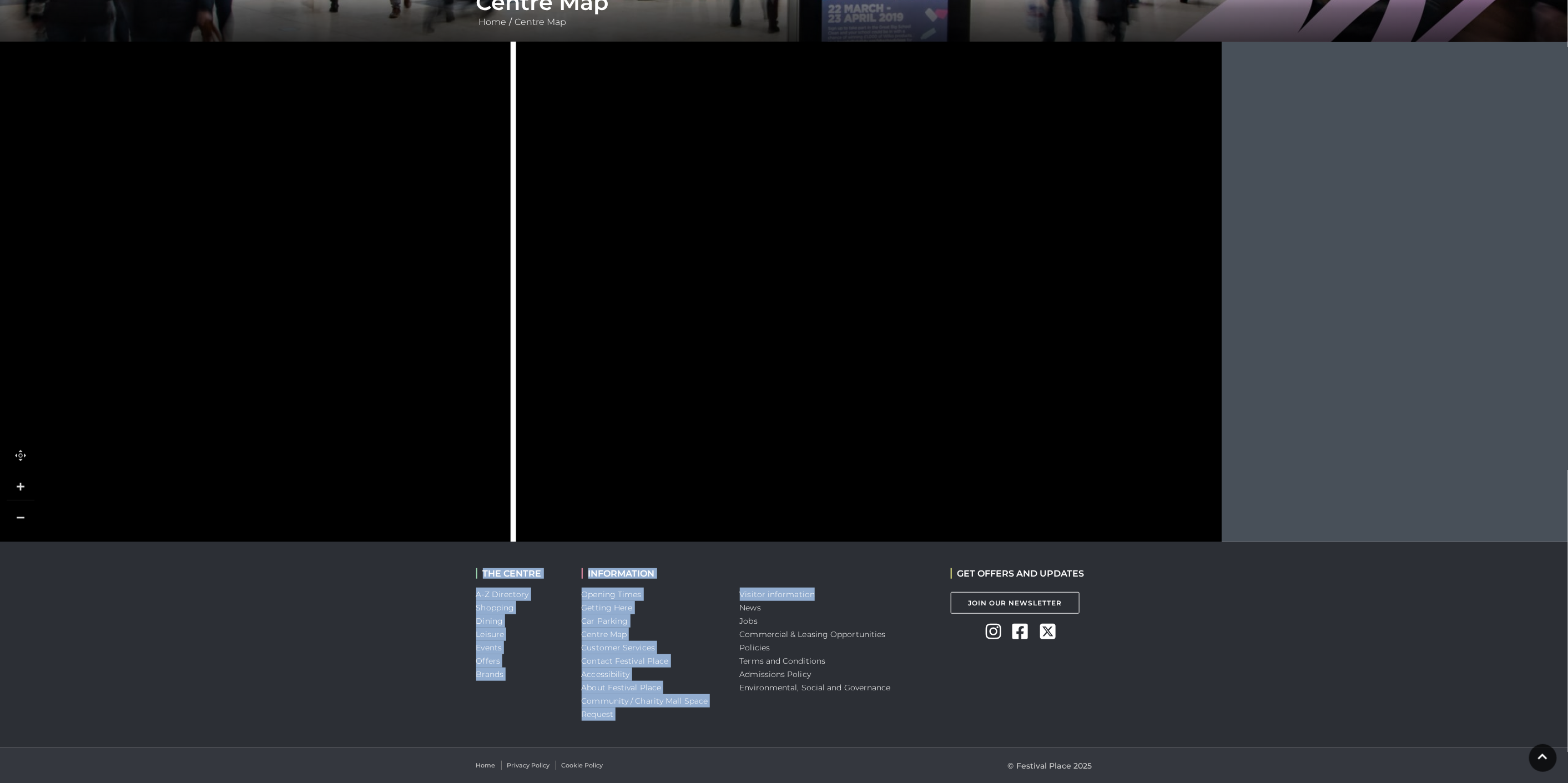
drag, startPoint x: 851, startPoint y: 468, endPoint x: 755, endPoint y: 235, distance: 252.0
click at [755, 235] on icon at bounding box center [74, 231] width 2877 height 1618
drag, startPoint x: 755, startPoint y: 248, endPoint x: 757, endPoint y: 266, distance: 18.1
click at [757, 263] on icon at bounding box center [75, 245] width 2877 height 1618
drag, startPoint x: 757, startPoint y: 266, endPoint x: 696, endPoint y: 354, distance: 107.1
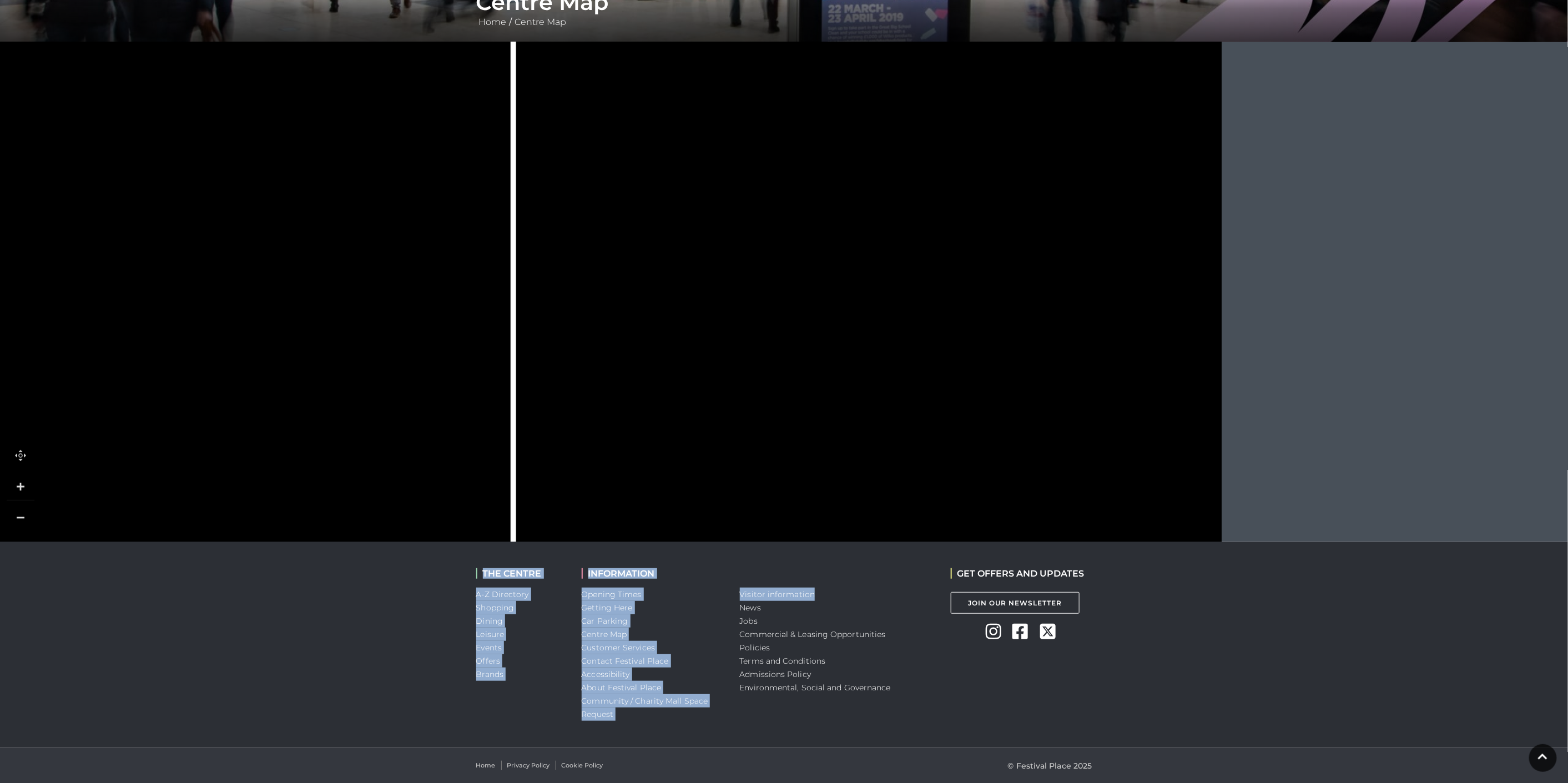
click at [693, 346] on icon at bounding box center [74, 328] width 2877 height 1618
drag, startPoint x: 732, startPoint y: 442, endPoint x: 731, endPoint y: 466, distance: 24.0
click at [731, 466] on icon at bounding box center [74, 369] width 2877 height 1618
drag, startPoint x: 717, startPoint y: 406, endPoint x: 720, endPoint y: 463, distance: 57.1
click at [720, 461] on icon at bounding box center [75, 451] width 2877 height 1618
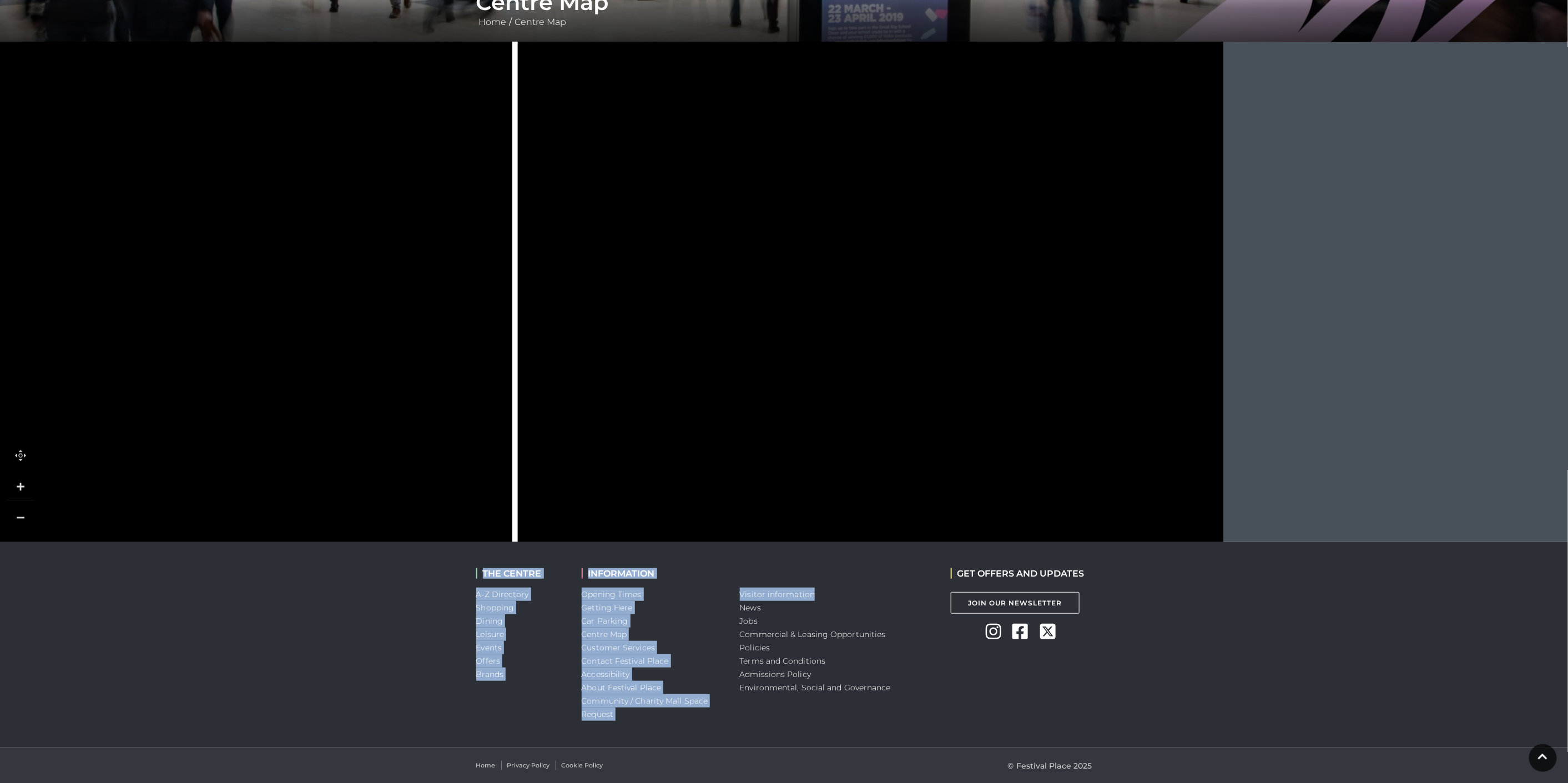
drag, startPoint x: 711, startPoint y: 509, endPoint x: 709, endPoint y: 515, distance: 6.3
click at [710, 512] on icon at bounding box center [75, 518] width 2877 height 1618
drag, startPoint x: 689, startPoint y: 380, endPoint x: 690, endPoint y: 339, distance: 41.0
click at [686, 346] on icon at bounding box center [693, 360] width 29 height 29
